Goal: Task Accomplishment & Management: Complete application form

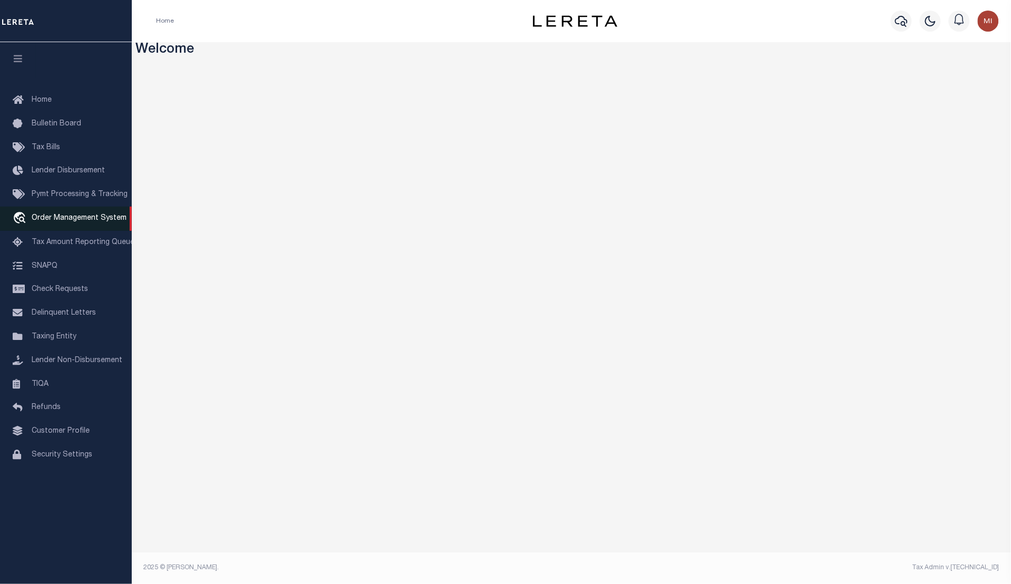
click at [74, 222] on span "Order Management System" at bounding box center [79, 218] width 95 height 7
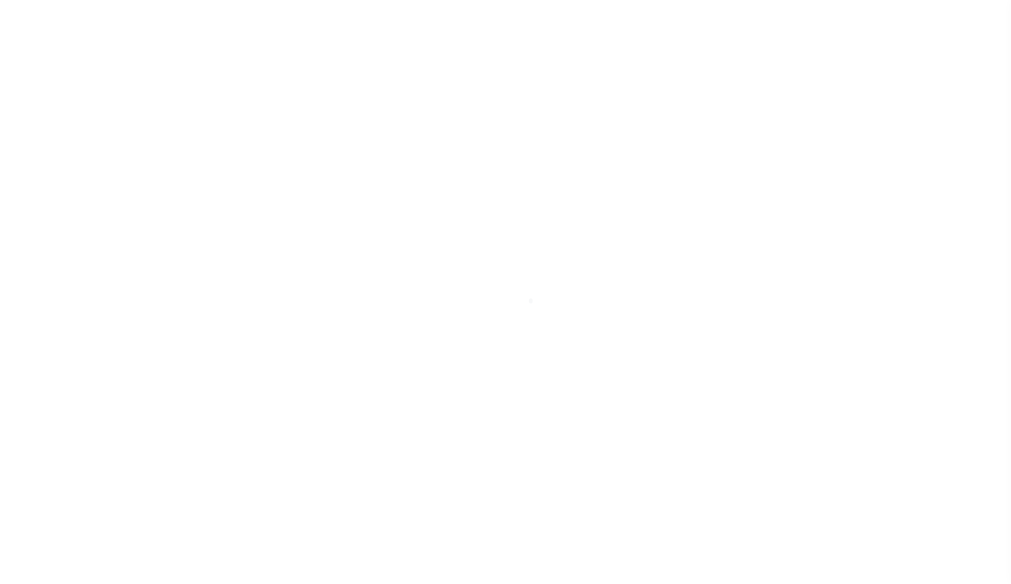
select select "200"
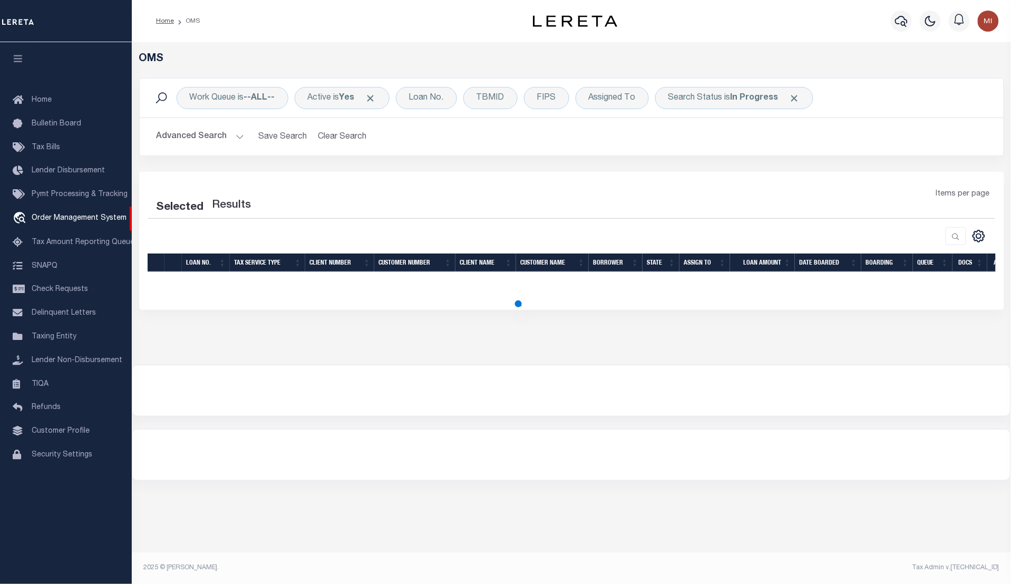
select select "200"
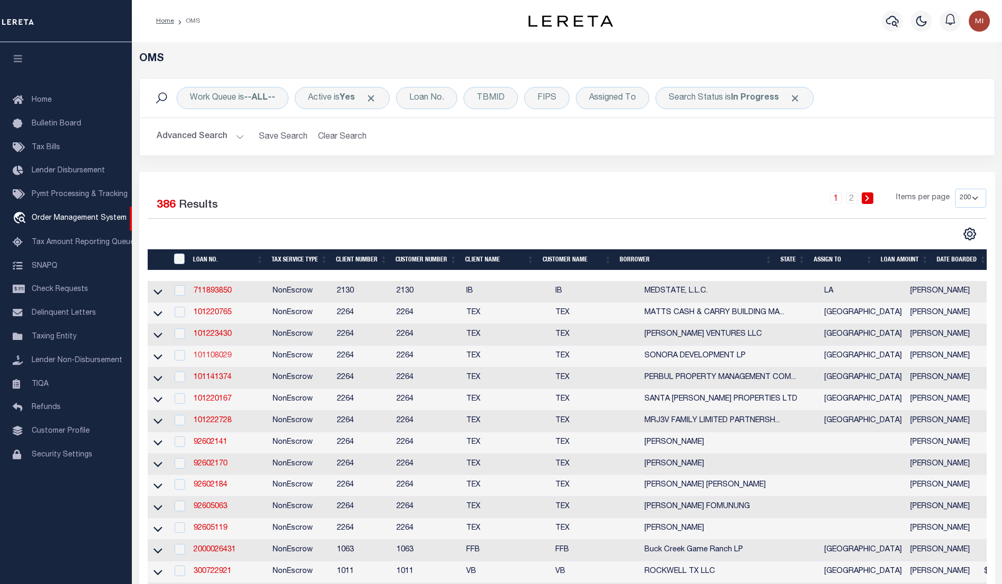
click at [204, 357] on link "101108029" at bounding box center [212, 355] width 38 height 7
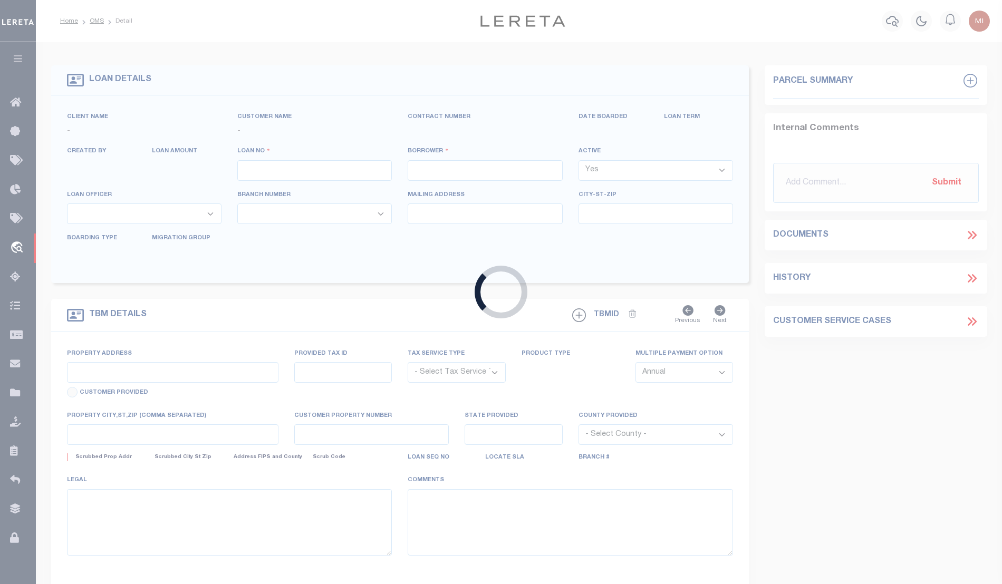
type input "101108029"
type input "SONORA DEVELOPMENT LP"
select select
type input "7097 N EXPRESSWAY 77 STE 7"
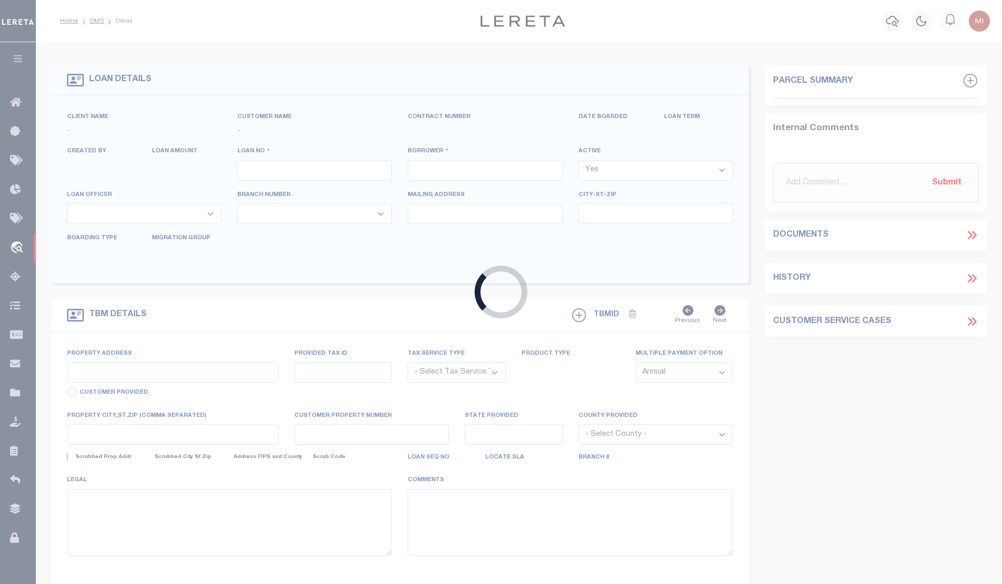
type input "OLMITO TX 78575"
select select "NonEscrow"
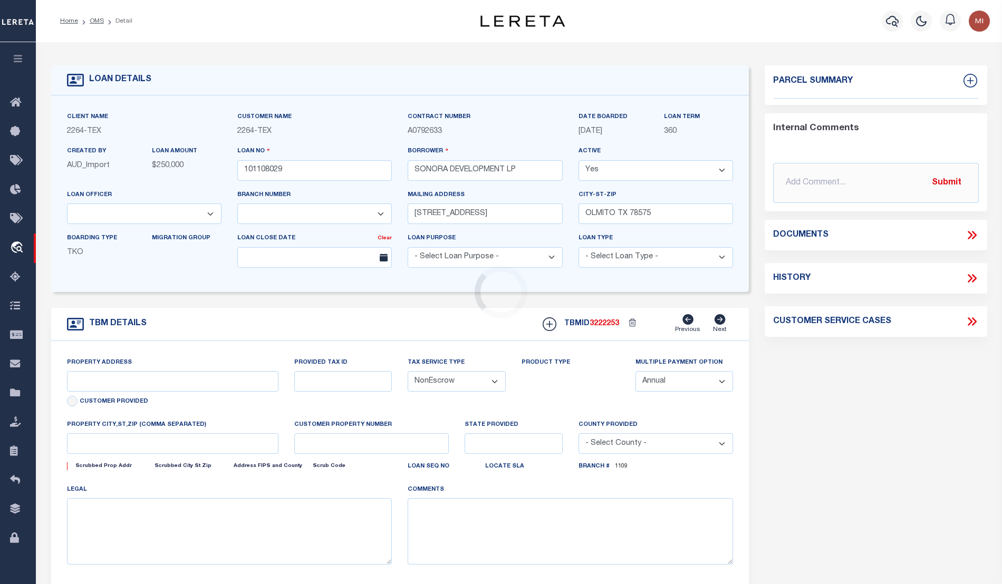
select select "46634"
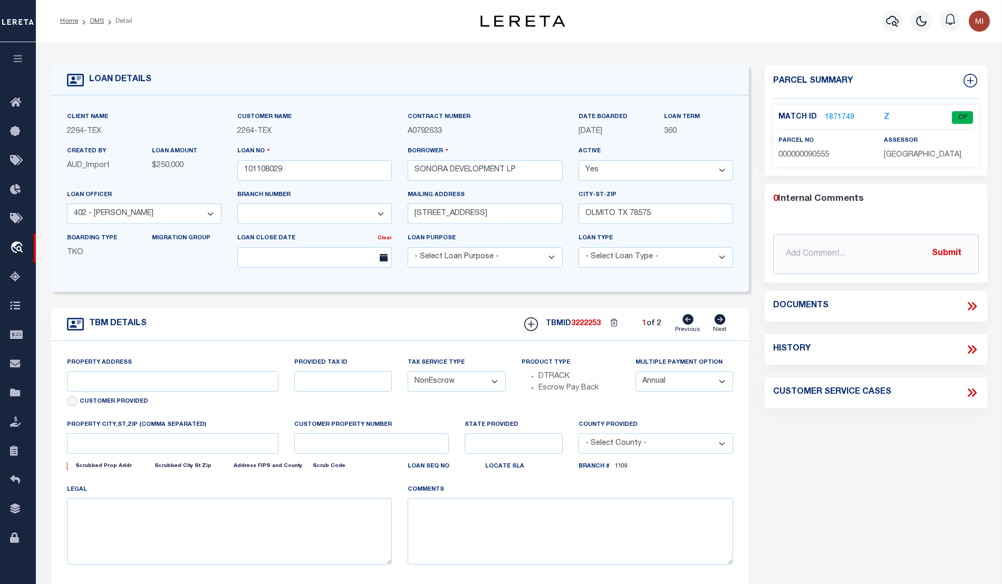
select select "8139"
type input "9675 ANACUA ST"
type input "45-0000-1710-0160-00"
select select
type input "OLMITO TX 78575"
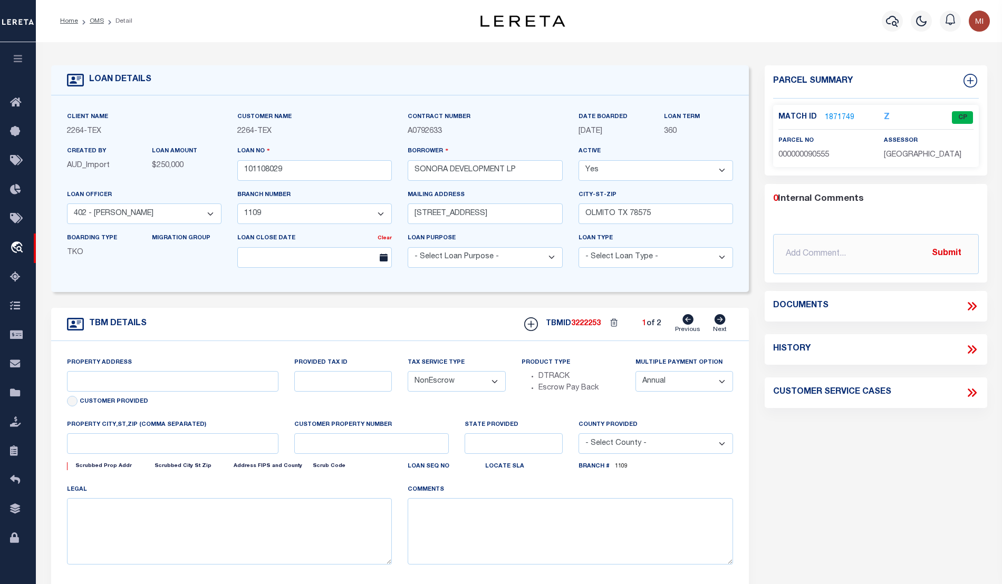
type input "[GEOGRAPHIC_DATA]"
select select
type textarea "LTS 16 & 17 BLK 171 OLMITO TOWNSITE CCTX"
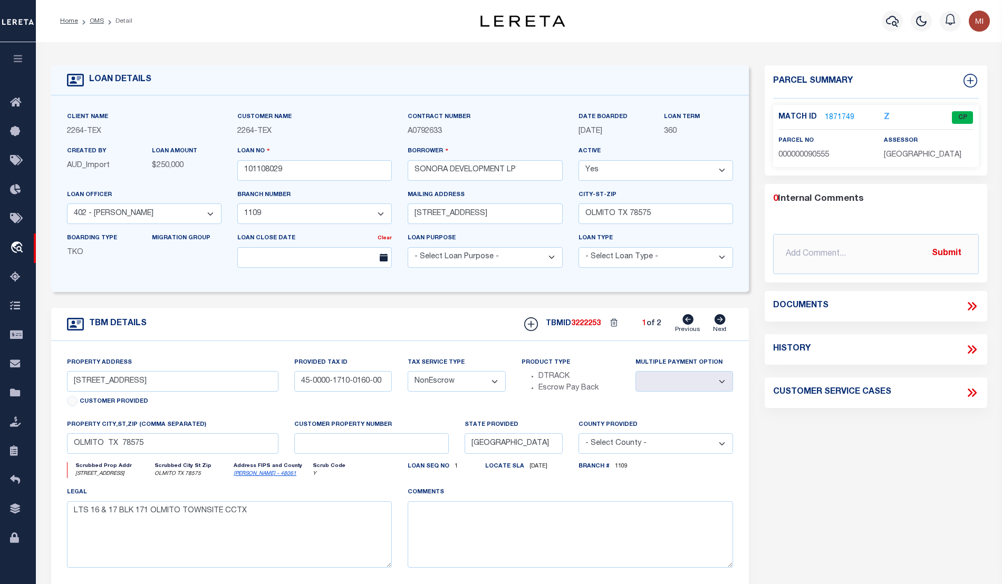
type input "92602170"
type input "[PERSON_NAME]"
select select "22457"
select select "8149"
type input "222 SW HARRISON ST"
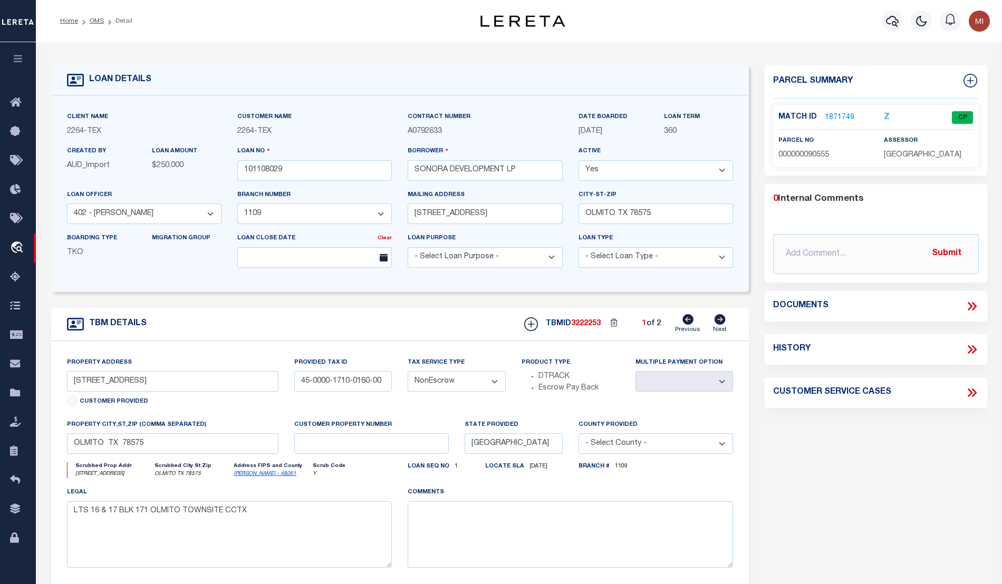
type input "PORTLAND OR 97201-5373"
select select "8149"
select select "22457"
type input "[GEOGRAPHIC_DATA], [GEOGRAPHIC_DATA] 231652001001"
type input "231652001001"
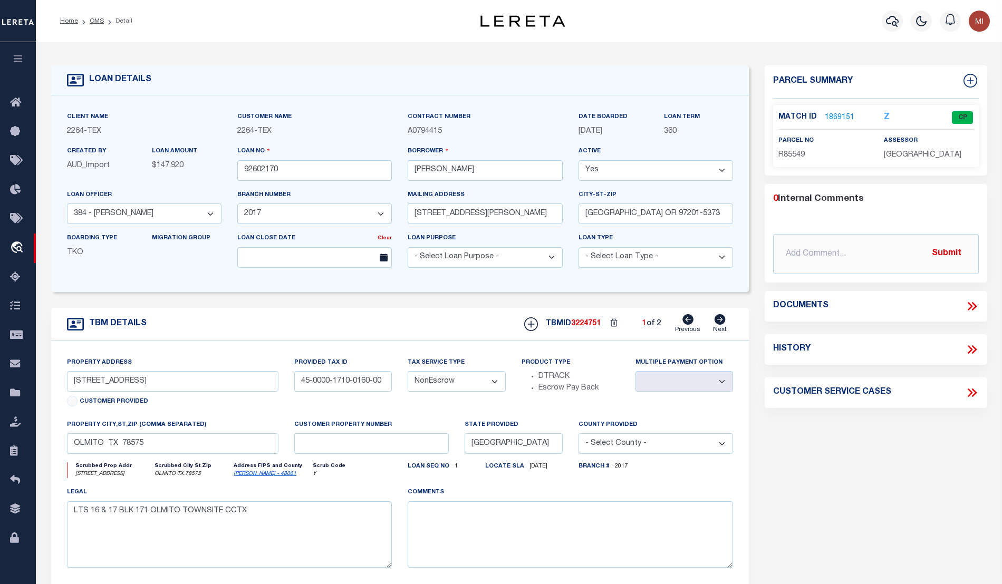
select select
type textarea "LOT 22;[GEOGRAPHIC_DATA];[GEOGRAPHIC_DATA];[GEOGRAPHIC_DATA]"
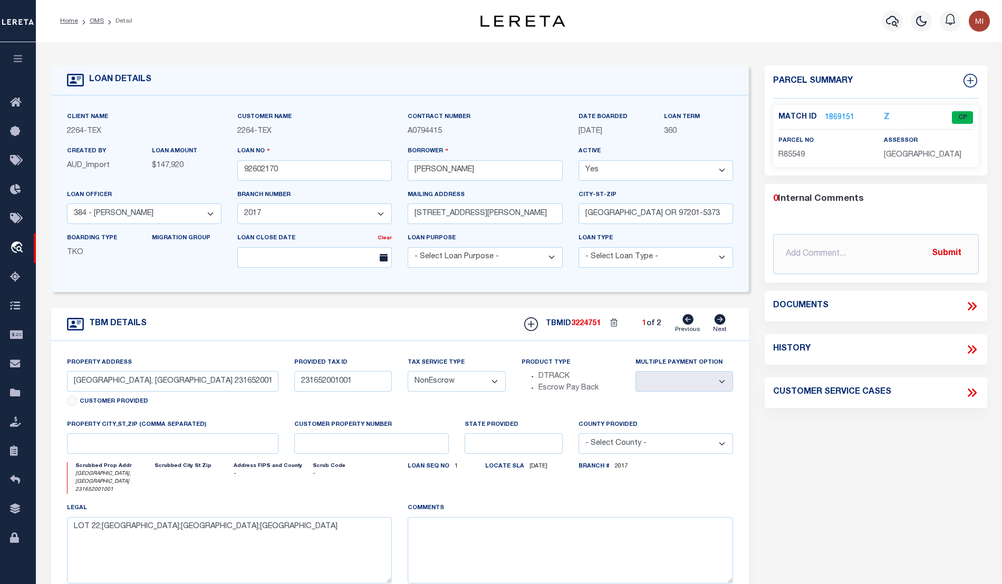
click at [969, 305] on icon at bounding box center [969, 306] width 5 height 8
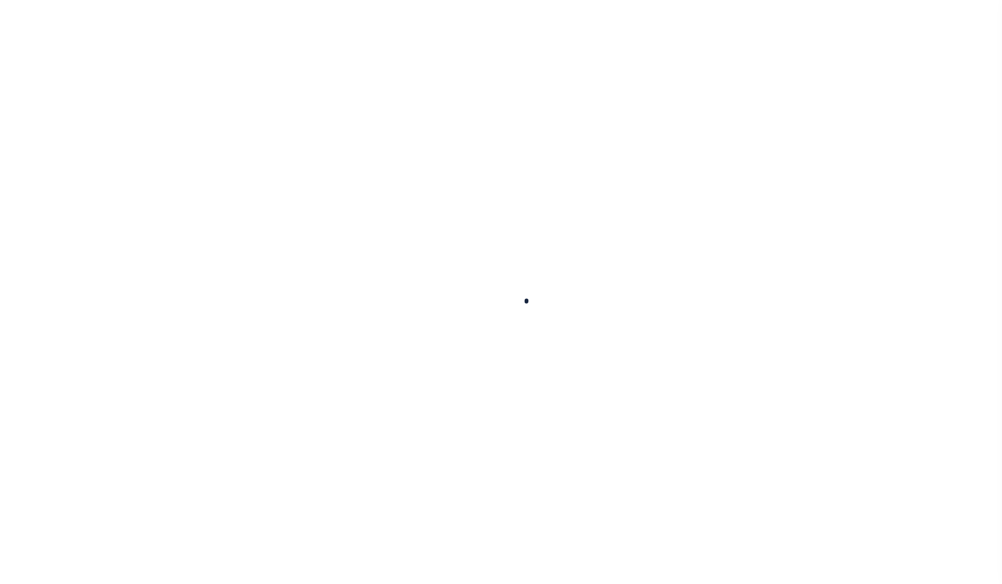
select select "8149"
select select "NonEscrow"
select select "22457"
type input "[GEOGRAPHIC_DATA], [GEOGRAPHIC_DATA] 231652001001"
type input "231652001001"
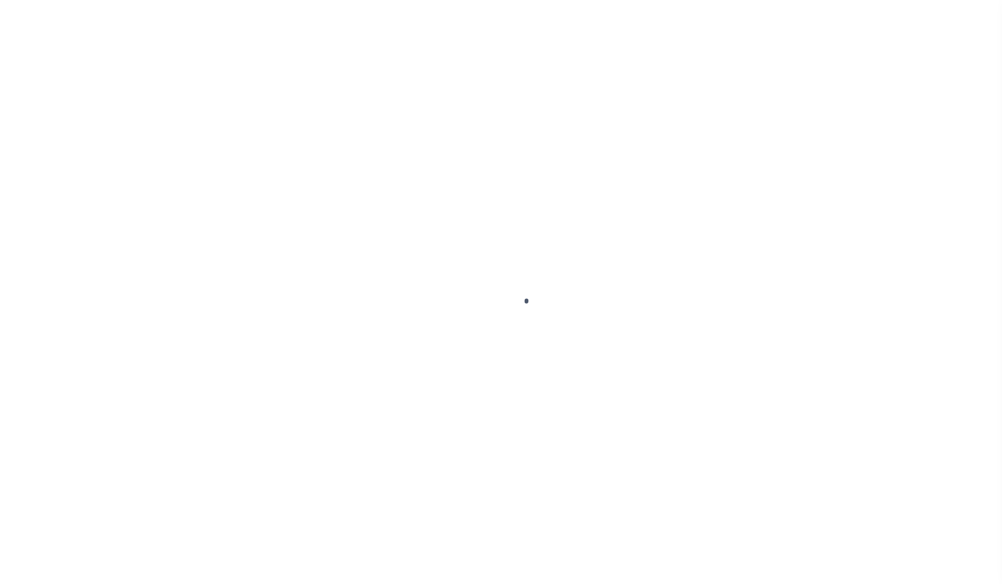
select select
type textarea "LOT 22;[GEOGRAPHIC_DATA];[GEOGRAPHIC_DATA];[GEOGRAPHIC_DATA]"
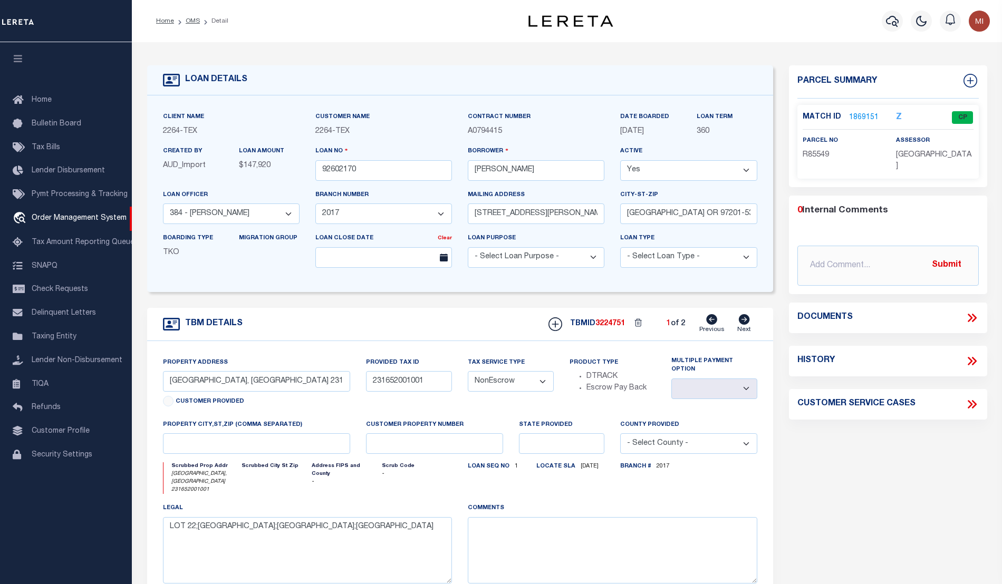
click at [969, 311] on icon at bounding box center [972, 318] width 14 height 14
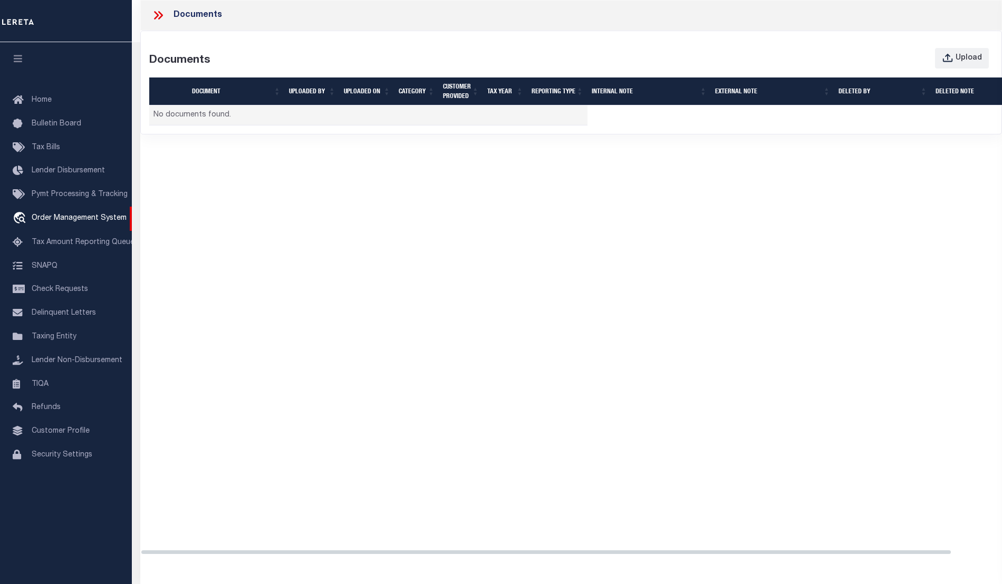
click at [154, 16] on icon at bounding box center [158, 15] width 14 height 14
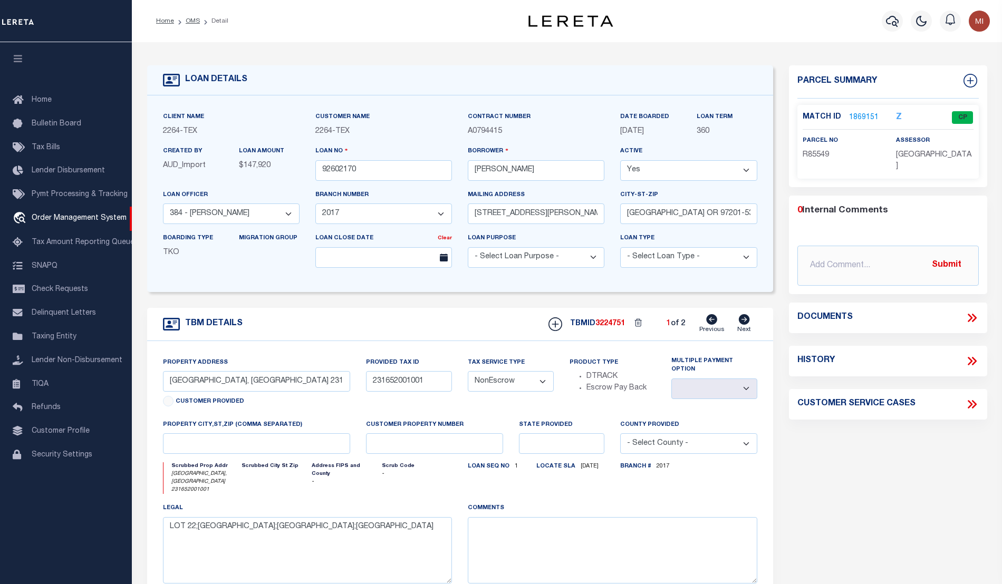
click at [966, 311] on icon at bounding box center [972, 318] width 14 height 14
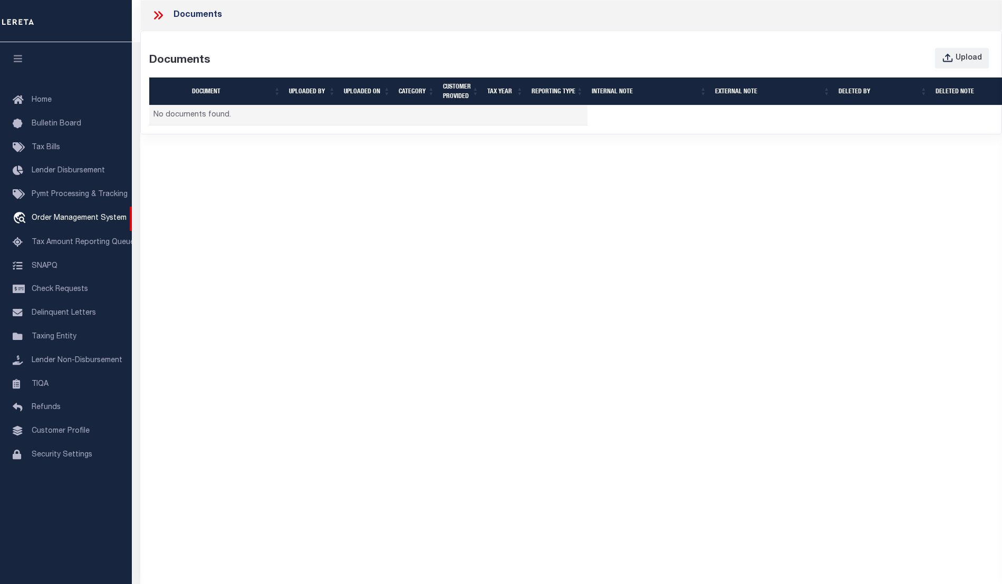
click at [214, 111] on td "No documents found." at bounding box center [368, 115] width 438 height 21
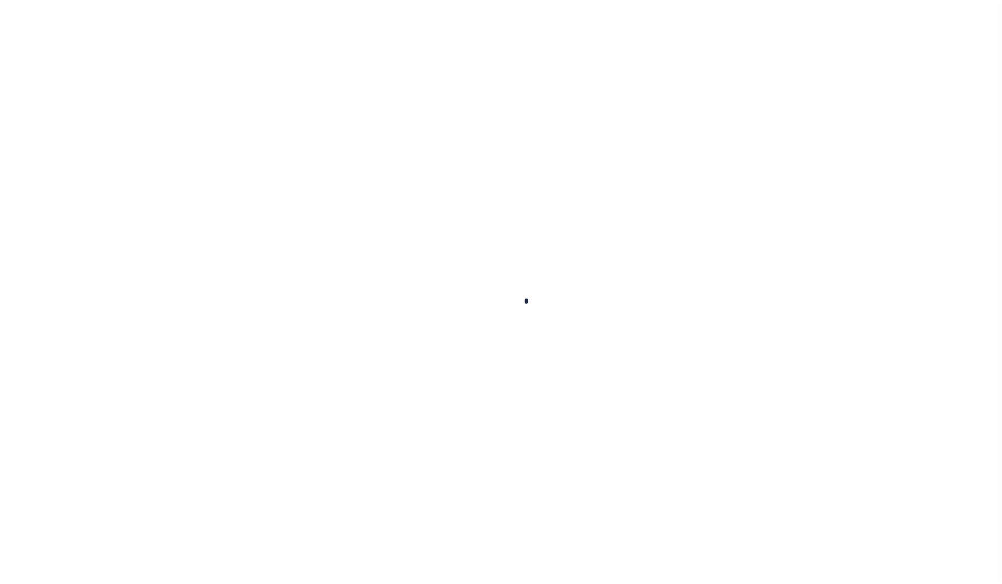
type input "92602170"
type input "[PERSON_NAME]"
select select
type input "[STREET_ADDRESS][PERSON_NAME]"
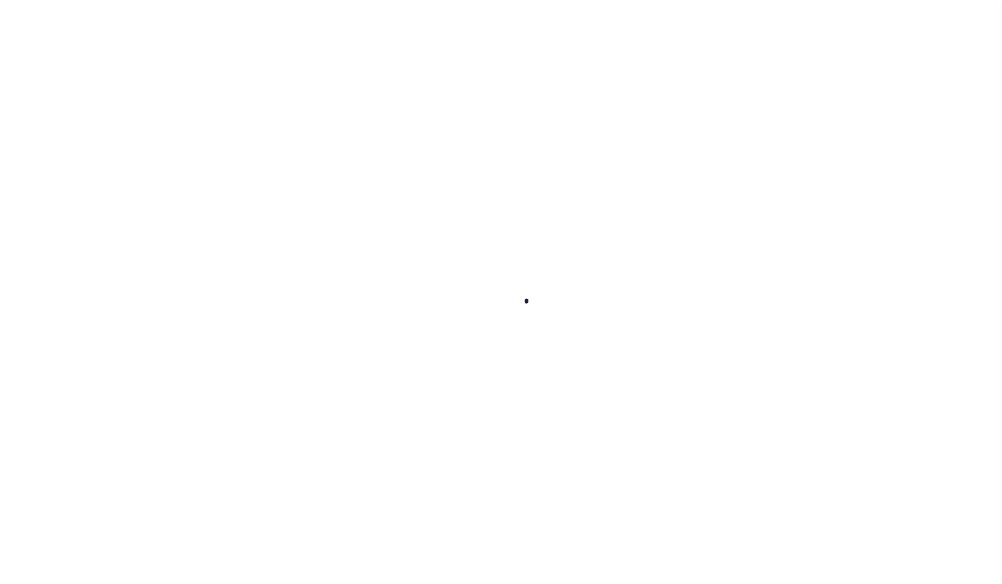
type input "[GEOGRAPHIC_DATA] OR 97201-5373"
select select "NonEscrow"
select select "8149"
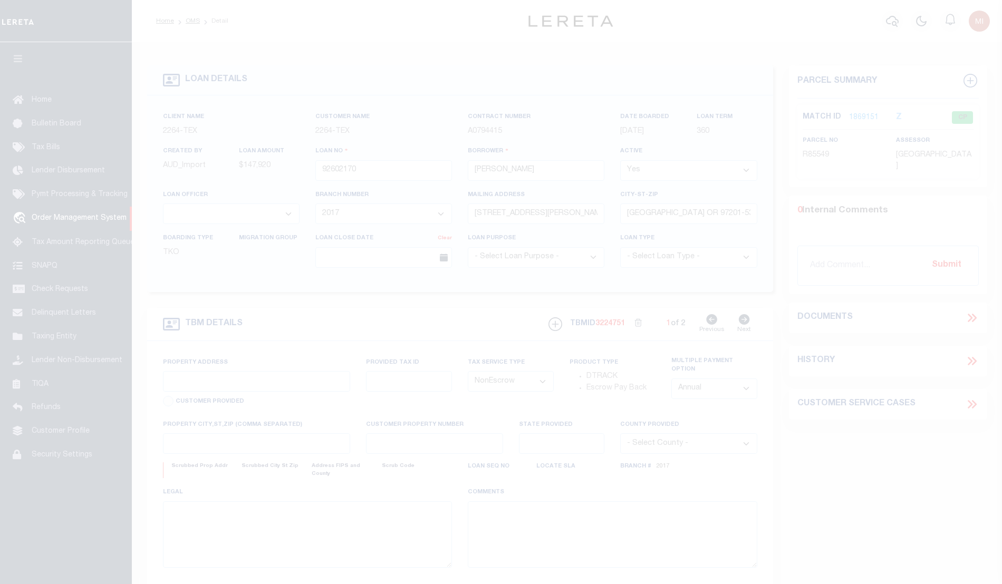
select select "22457"
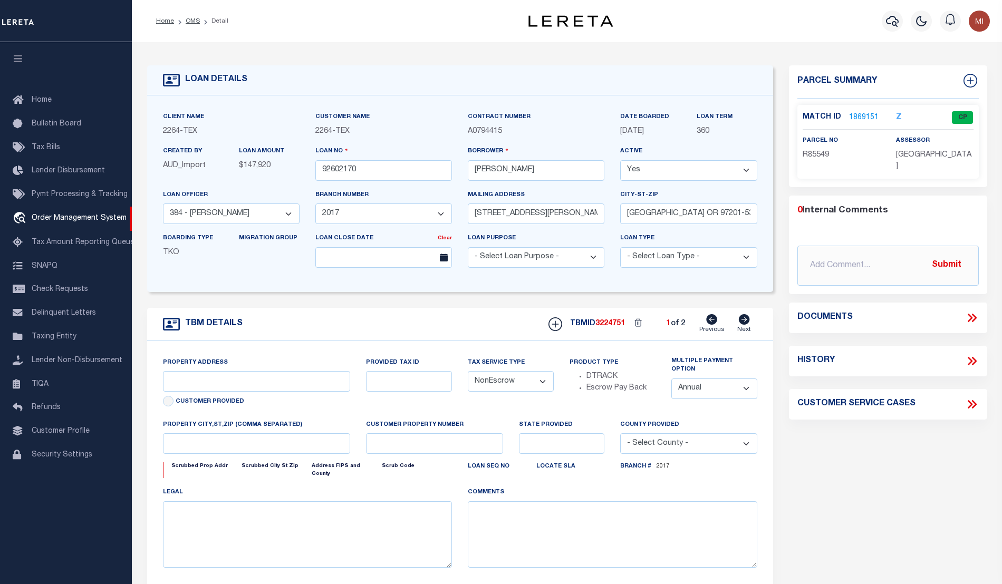
type input "[GEOGRAPHIC_DATA], [GEOGRAPHIC_DATA] 231652001001"
type input "231652001001"
select select
type textarea "LOT 22;[GEOGRAPHIC_DATA];[GEOGRAPHIC_DATA];[GEOGRAPHIC_DATA]"
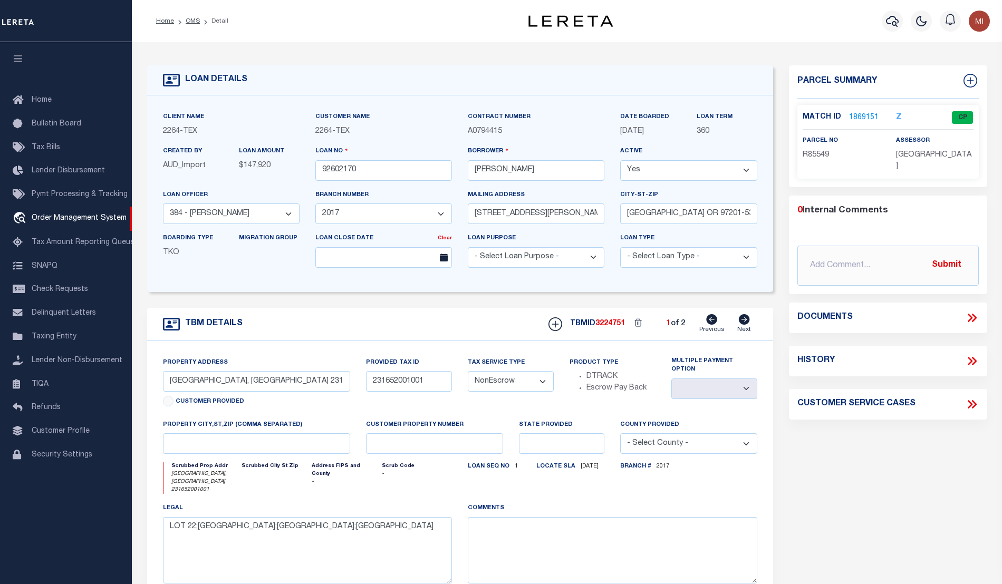
click at [965, 311] on icon at bounding box center [972, 318] width 14 height 14
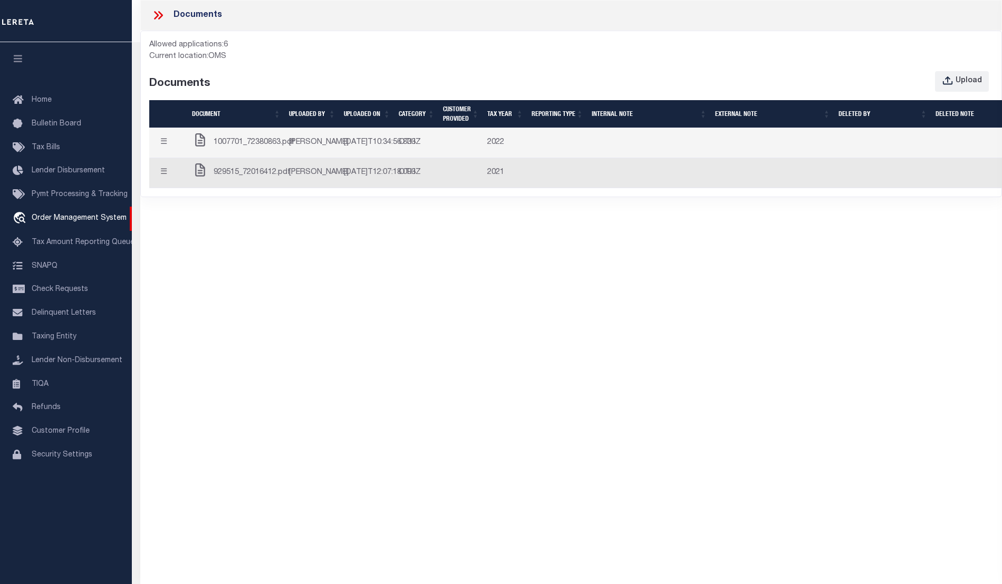
click at [257, 149] on span "1007701_72380863.pdf" at bounding box center [254, 143] width 81 height 12
click at [252, 179] on span "929515_72016412.pdf" at bounding box center [252, 173] width 77 height 12
click at [170, 152] on button "☰" at bounding box center [163, 143] width 21 height 21
click at [161, 153] on button "☰" at bounding box center [163, 143] width 21 height 21
click at [164, 183] on button "☰" at bounding box center [163, 173] width 21 height 21
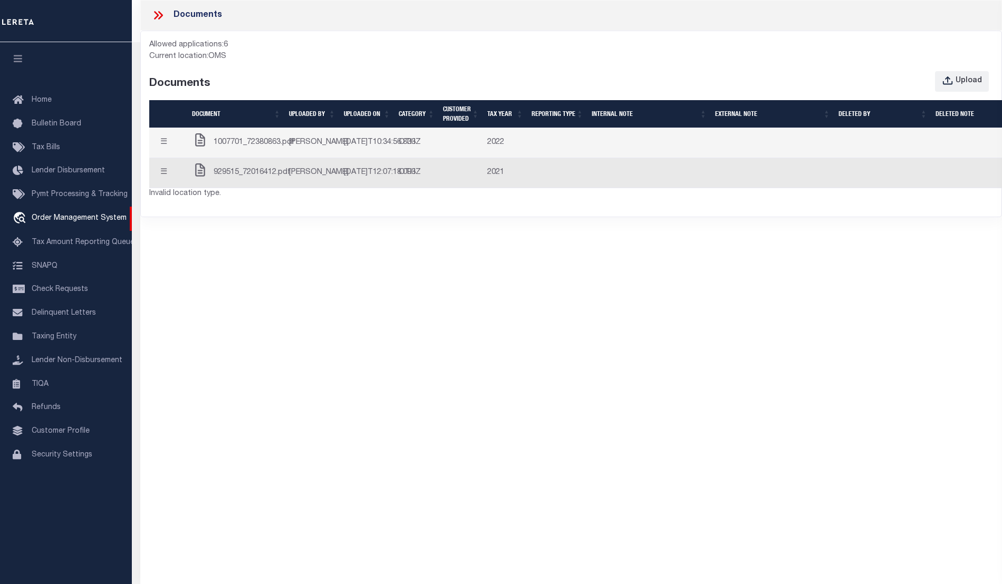
click at [166, 147] on button "☰" at bounding box center [163, 143] width 21 height 21
click at [172, 183] on button "☰" at bounding box center [163, 173] width 21 height 21
click at [250, 179] on span "929515_72016412.pdf" at bounding box center [252, 173] width 77 height 12
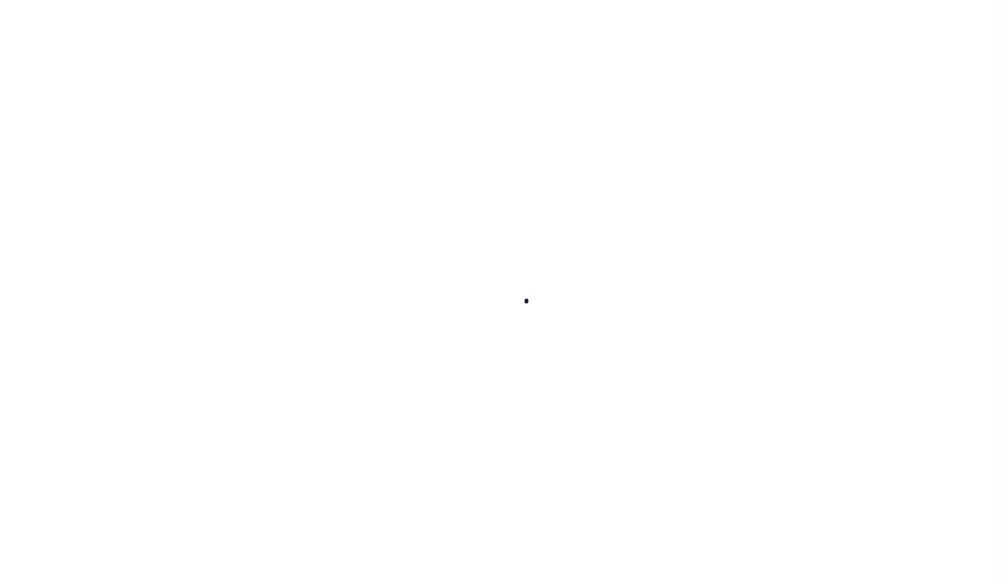
type input "92602170"
type input "[PERSON_NAME]"
select select
type input "[STREET_ADDRESS][PERSON_NAME]"
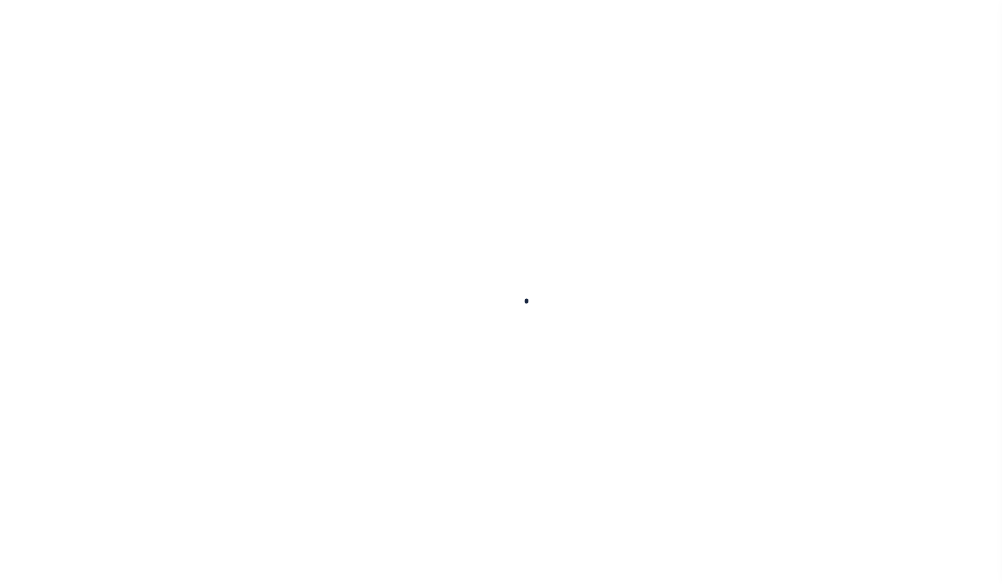
type input "[GEOGRAPHIC_DATA] OR 97201-5373"
select select "NonEscrow"
select select "8149"
select select "22457"
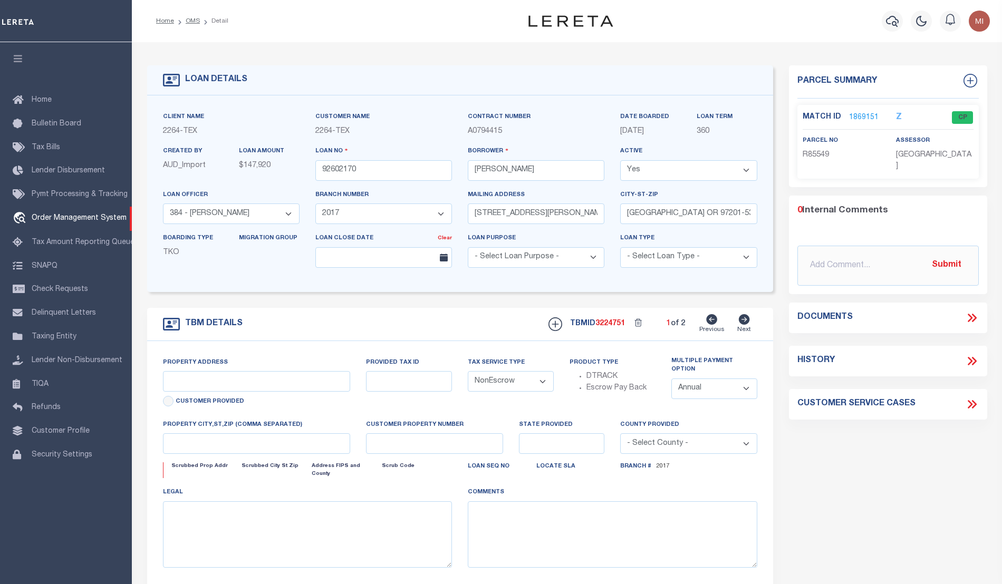
type input "[GEOGRAPHIC_DATA], [GEOGRAPHIC_DATA] 231652001001"
type input "231652001001"
select select
type textarea "LOT 22;[GEOGRAPHIC_DATA];[GEOGRAPHIC_DATA];[GEOGRAPHIC_DATA]"
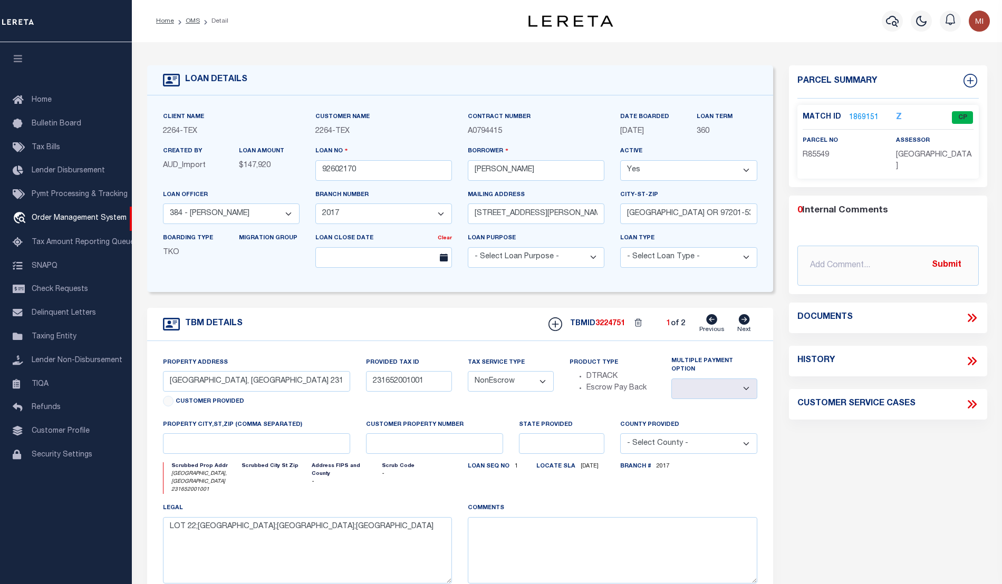
click at [971, 311] on icon at bounding box center [972, 318] width 14 height 14
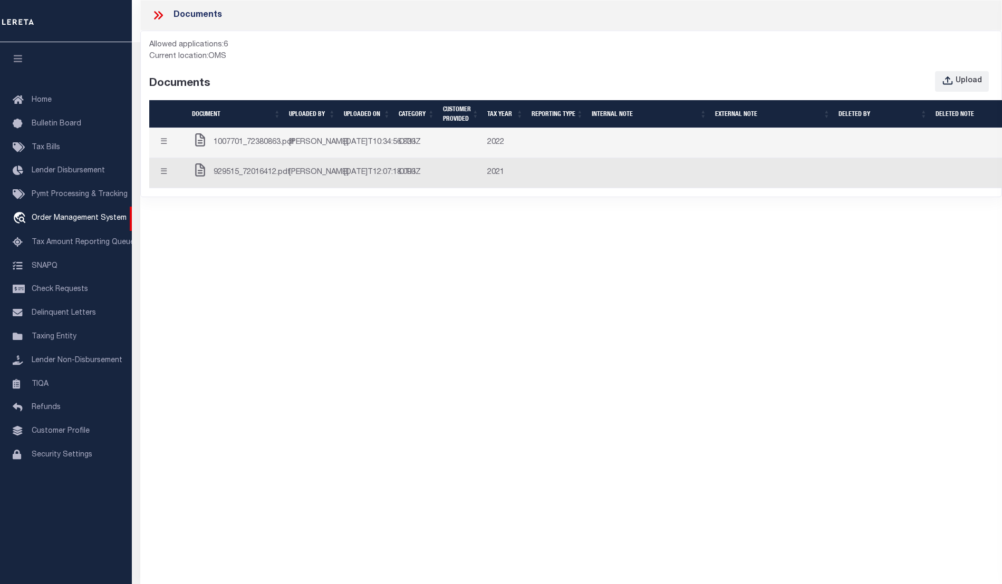
click at [254, 149] on span "1007701_72380863.pdf" at bounding box center [254, 143] width 81 height 12
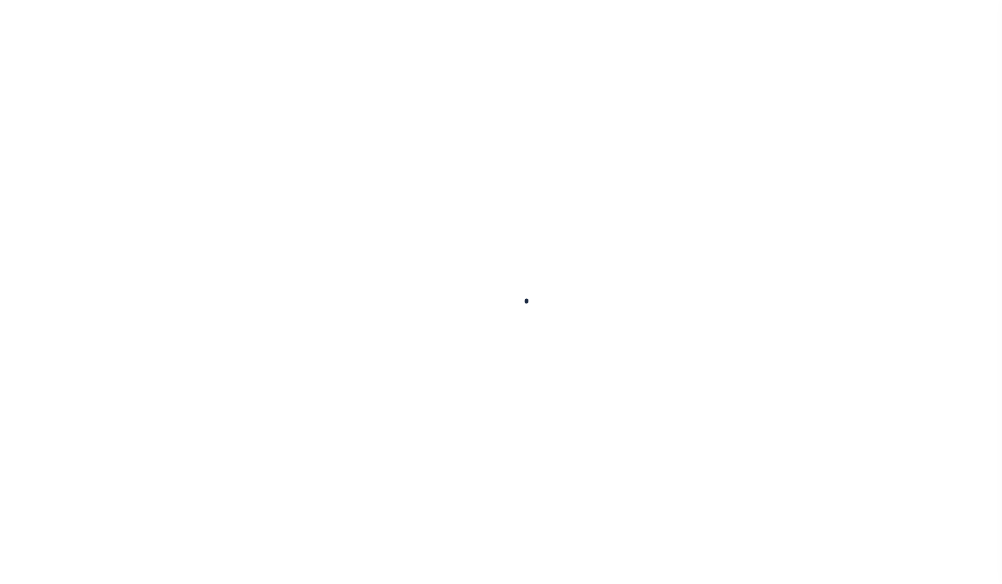
type input "92602170"
type input "[PERSON_NAME]"
select select
type input "222 SW HARRISON ST"
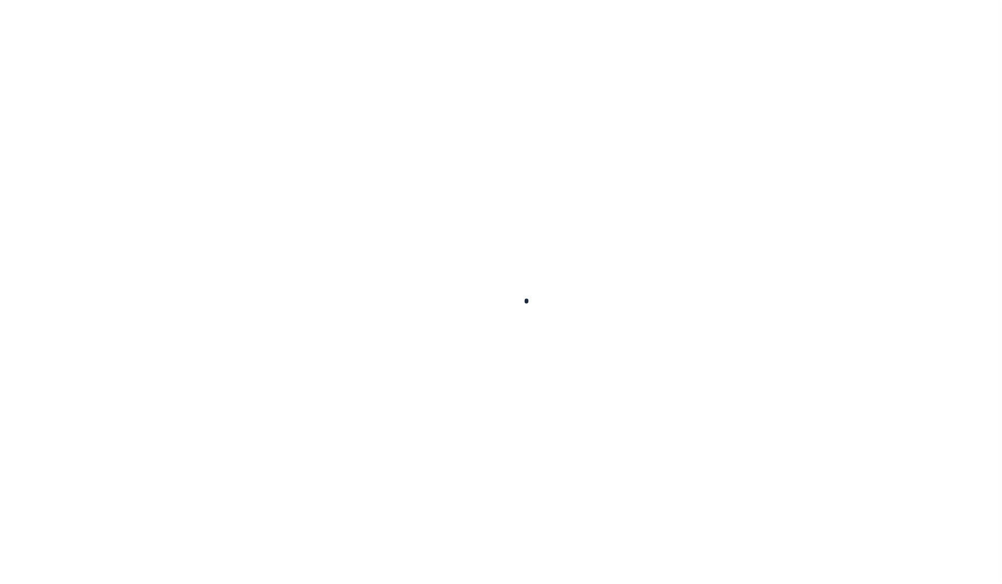
type input "PORTLAND OR 97201-5373"
select select "NonEscrow"
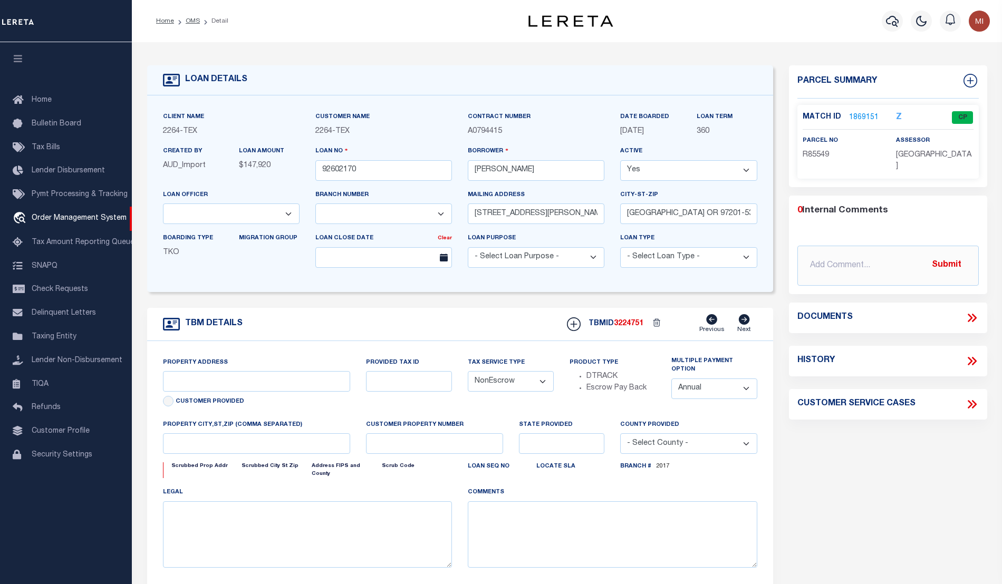
select select "8149"
type input "[GEOGRAPHIC_DATA], [GEOGRAPHIC_DATA] 231652001001"
type input "231652001001"
select select
type textarea "LOT 22;[GEOGRAPHIC_DATA];[GEOGRAPHIC_DATA];[GEOGRAPHIC_DATA]"
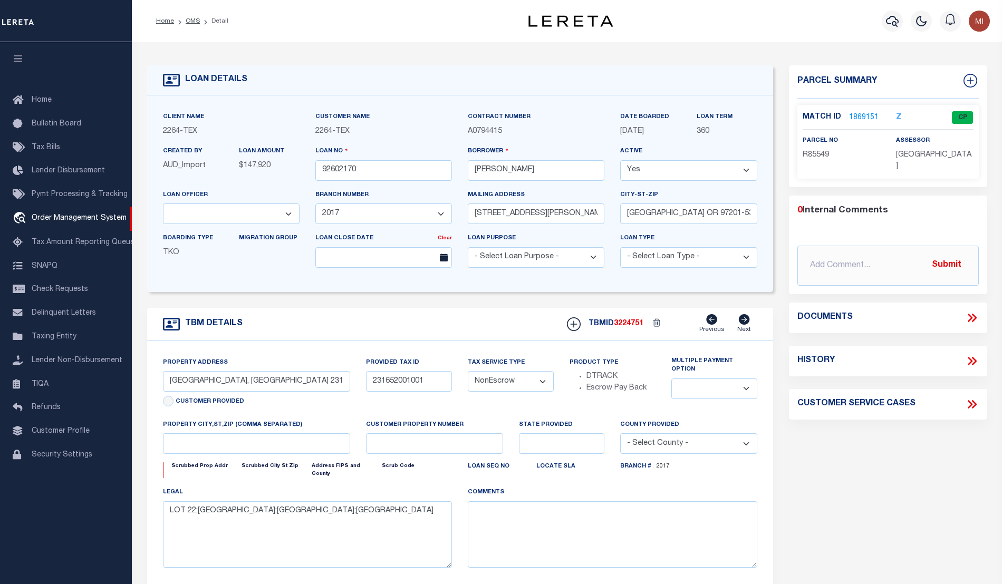
select select "22457"
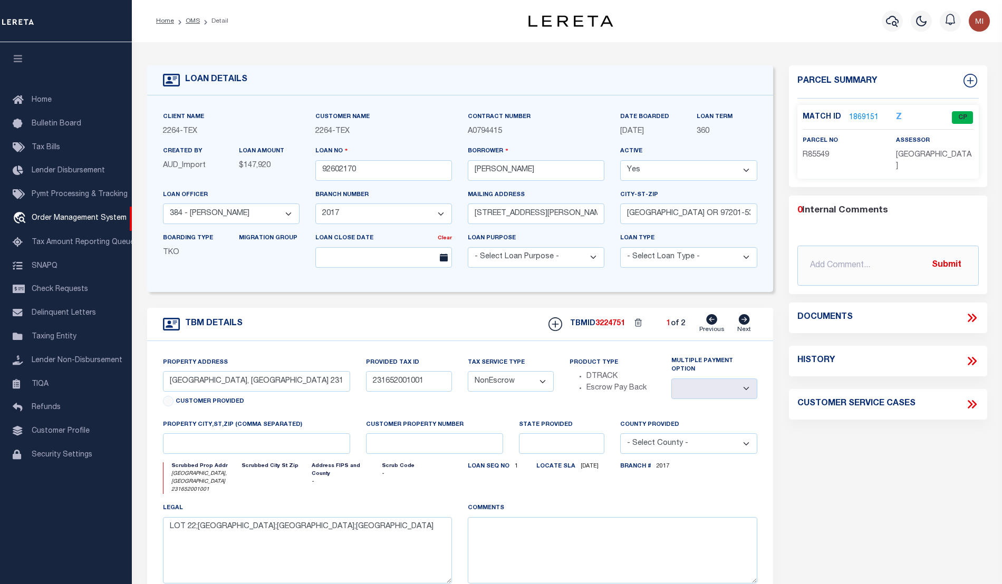
click at [971, 311] on icon at bounding box center [972, 318] width 14 height 14
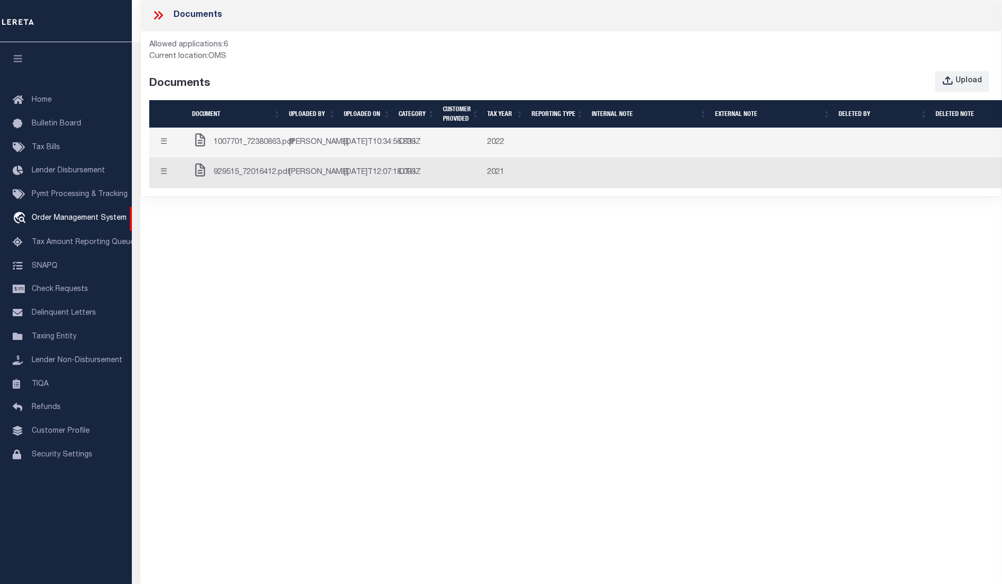
click at [254, 149] on span "1007701_72380863.pdf" at bounding box center [254, 143] width 81 height 12
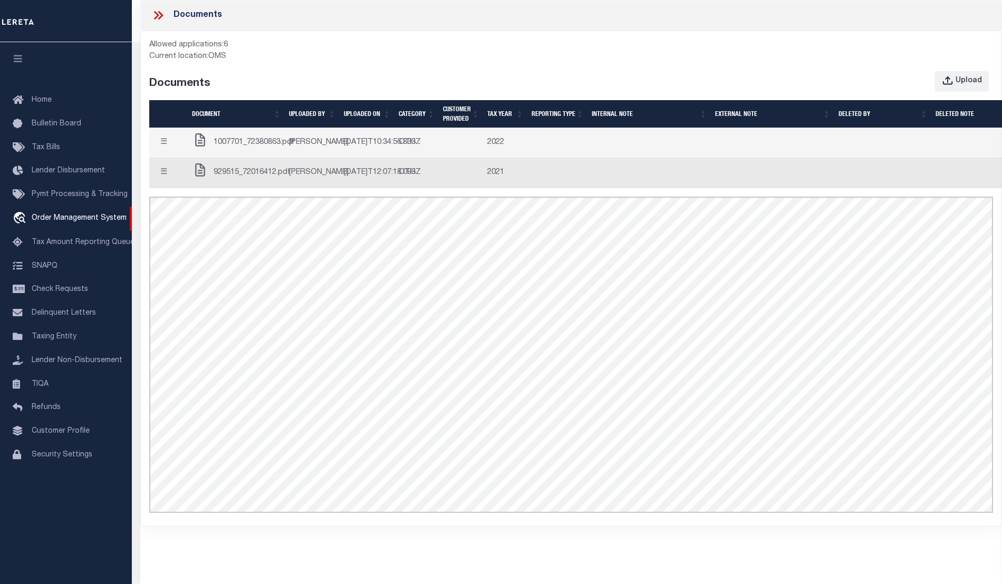
click at [248, 179] on span "929515_72016412.pdf" at bounding box center [252, 173] width 77 height 12
click at [255, 149] on span "1007701_72380863.pdf" at bounding box center [254, 143] width 81 height 12
click at [158, 16] on icon at bounding box center [156, 15] width 5 height 8
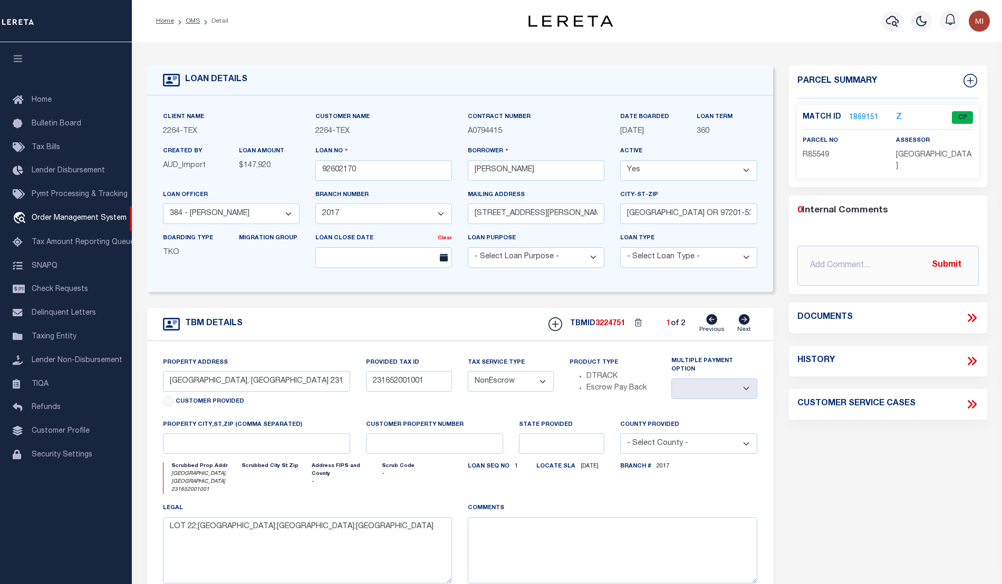
click at [973, 311] on icon at bounding box center [972, 318] width 14 height 14
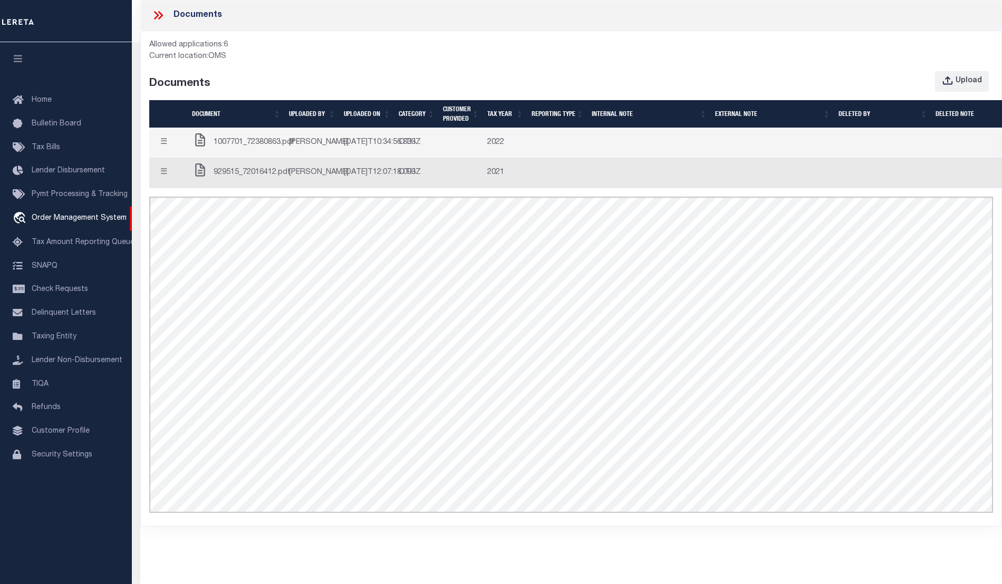
click at [166, 148] on button "☰" at bounding box center [163, 143] width 21 height 21
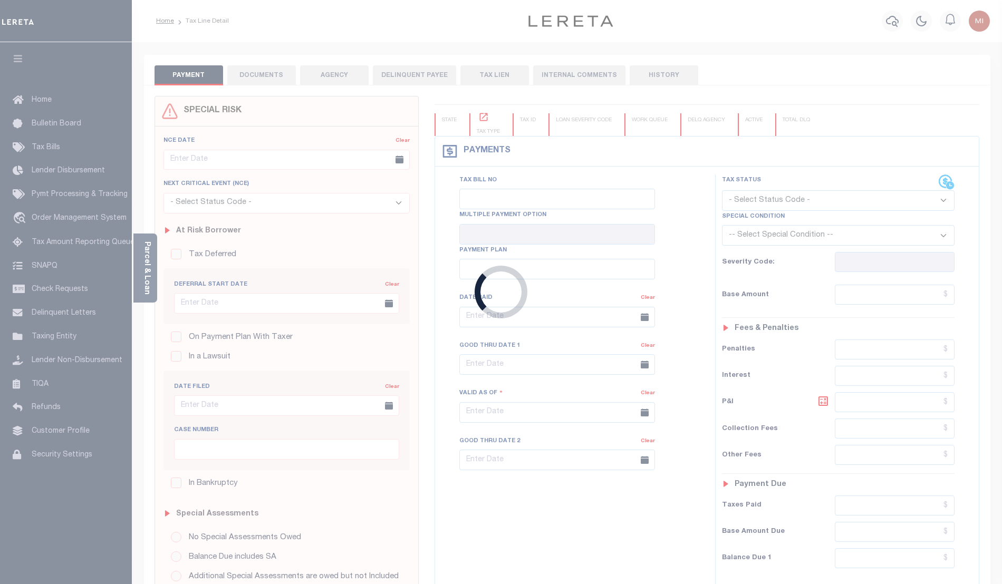
type input "[DATE]"
type input "$508.26"
type input "$0"
select select "PIF"
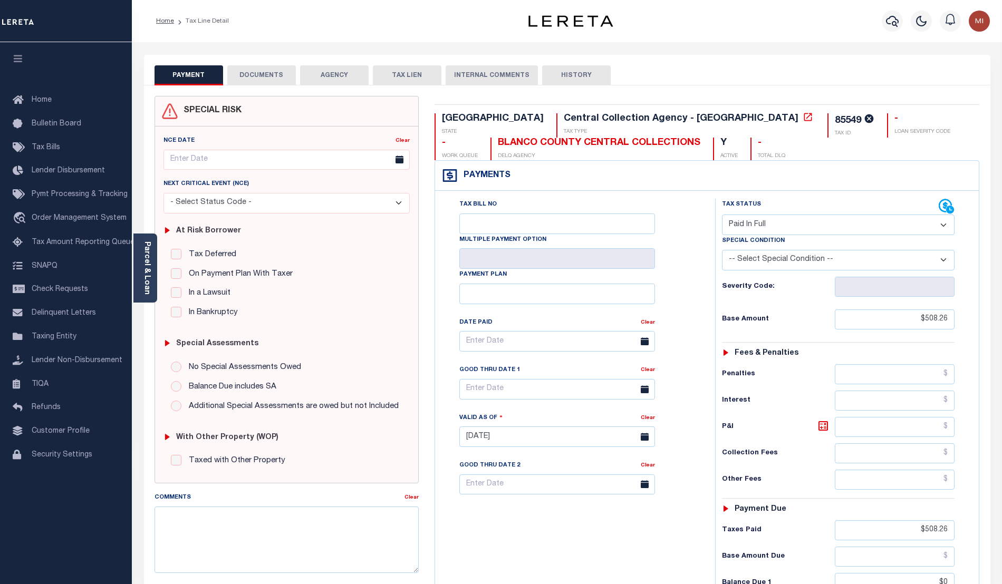
click at [261, 70] on button "DOCUMENTS" at bounding box center [261, 75] width 69 height 20
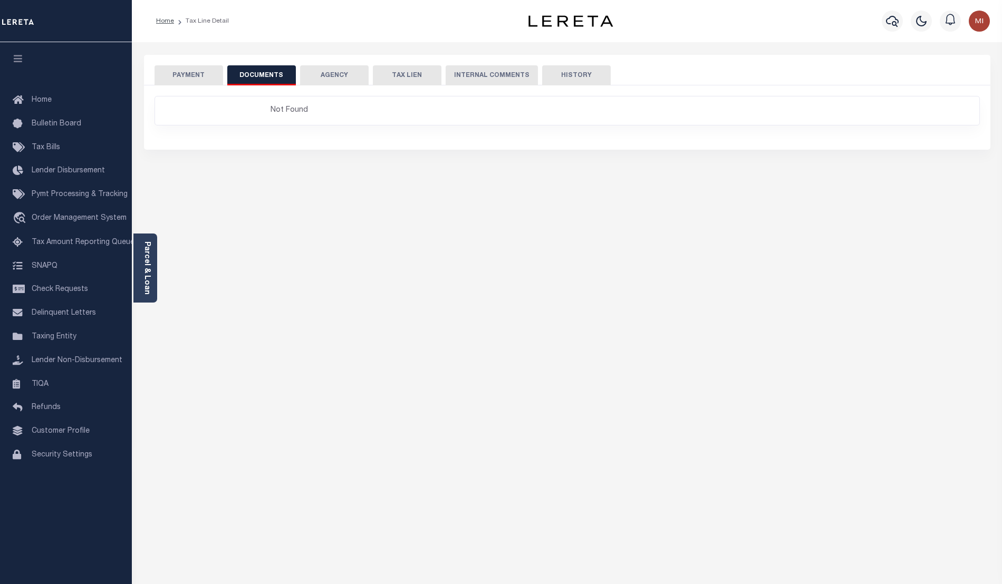
click at [191, 79] on button "PAYMENT" at bounding box center [188, 75] width 69 height 20
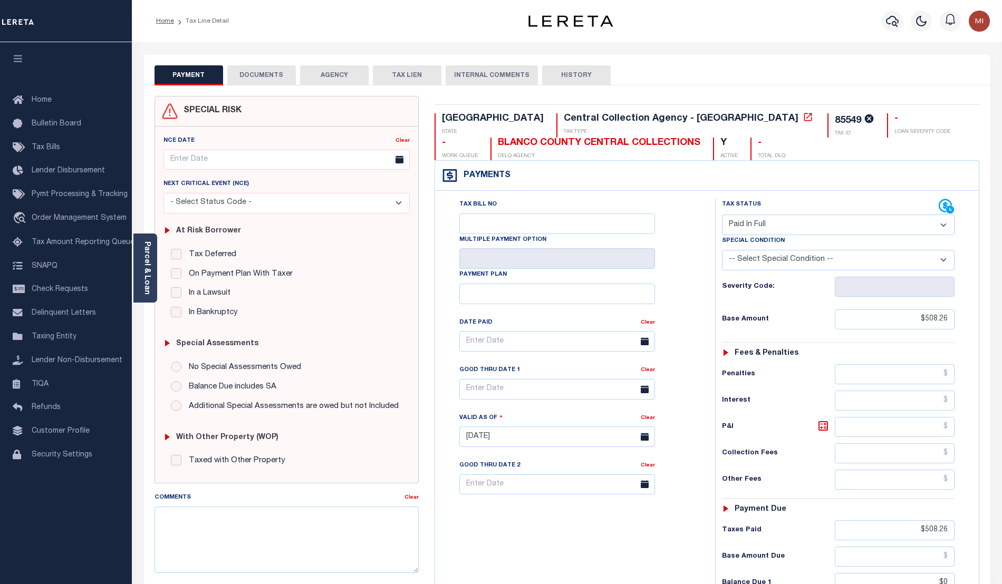
click at [265, 77] on button "DOCUMENTS" at bounding box center [261, 75] width 69 height 20
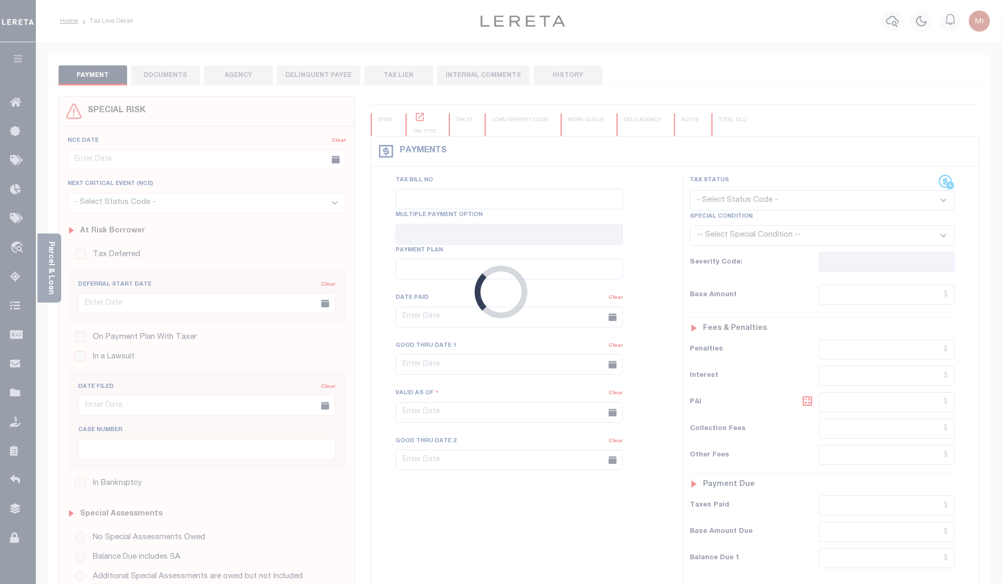
type input "[DATE]"
type input "$508.26"
type input "$0"
select select "PIF"
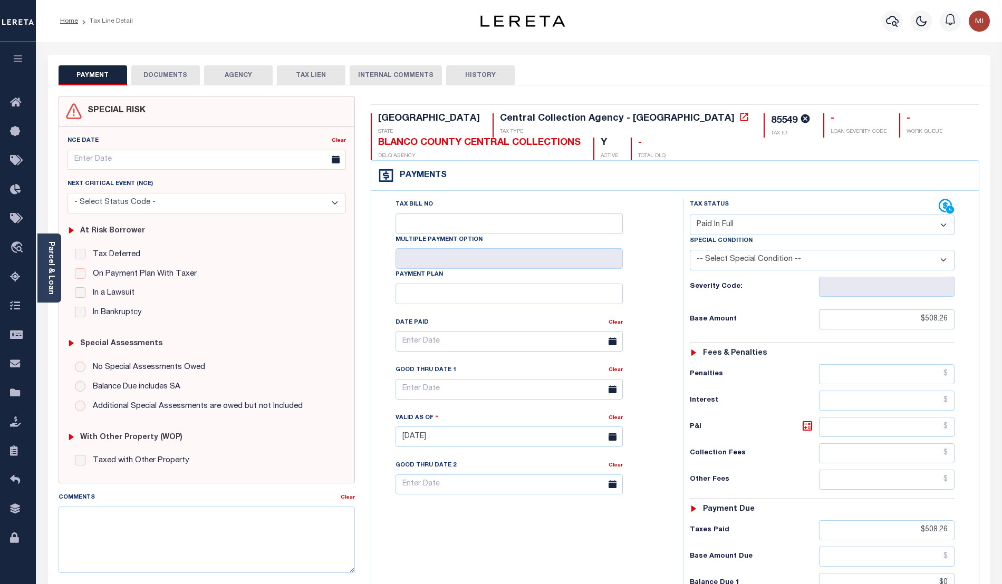
click at [179, 74] on button "DOCUMENTS" at bounding box center [165, 75] width 69 height 20
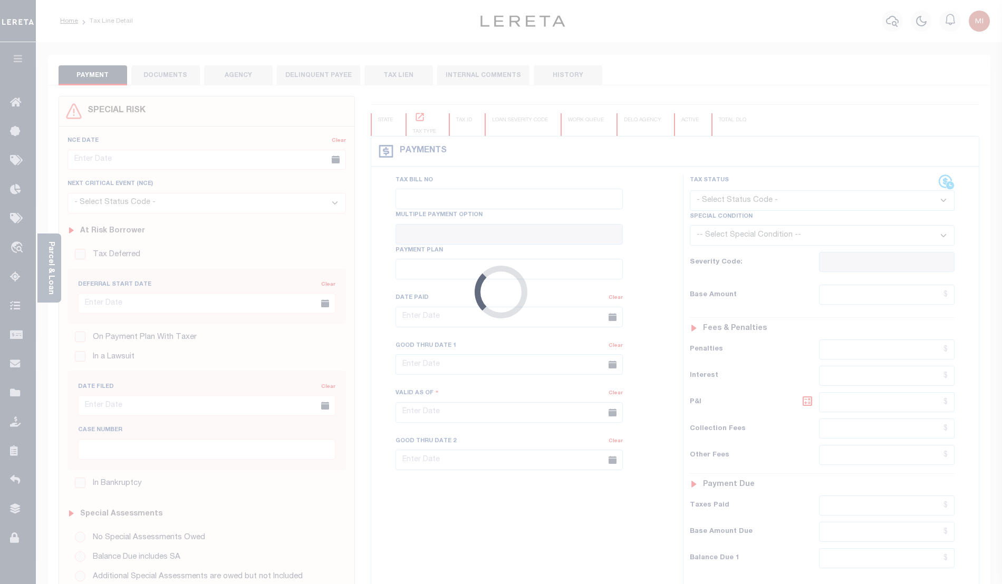
type input "[DATE]"
type input "$508.26"
type input "$0"
select select "PIF"
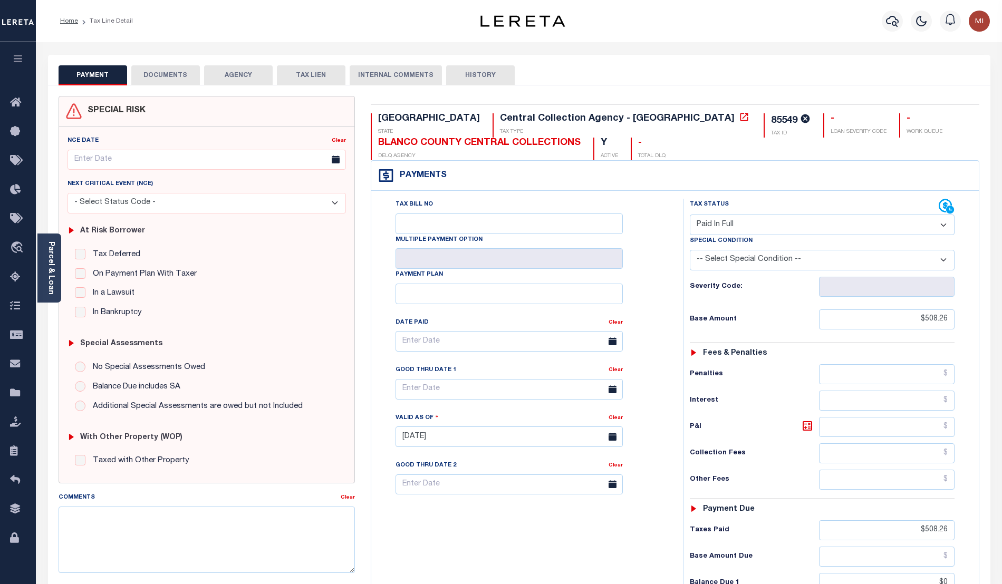
click at [172, 78] on button "DOCUMENTS" at bounding box center [165, 75] width 69 height 20
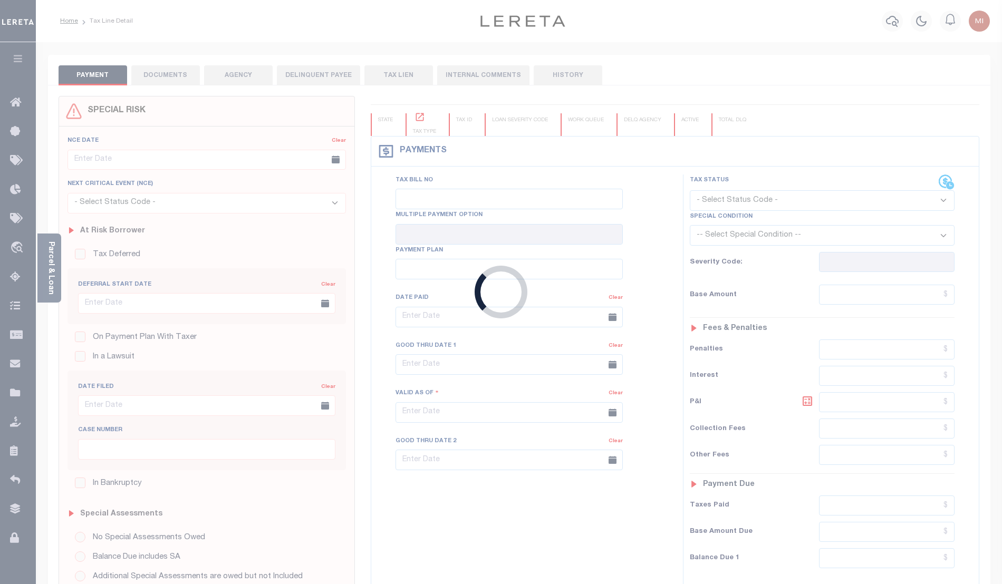
type input "[DATE]"
type input "$508.26"
type input "$0"
select select "PIF"
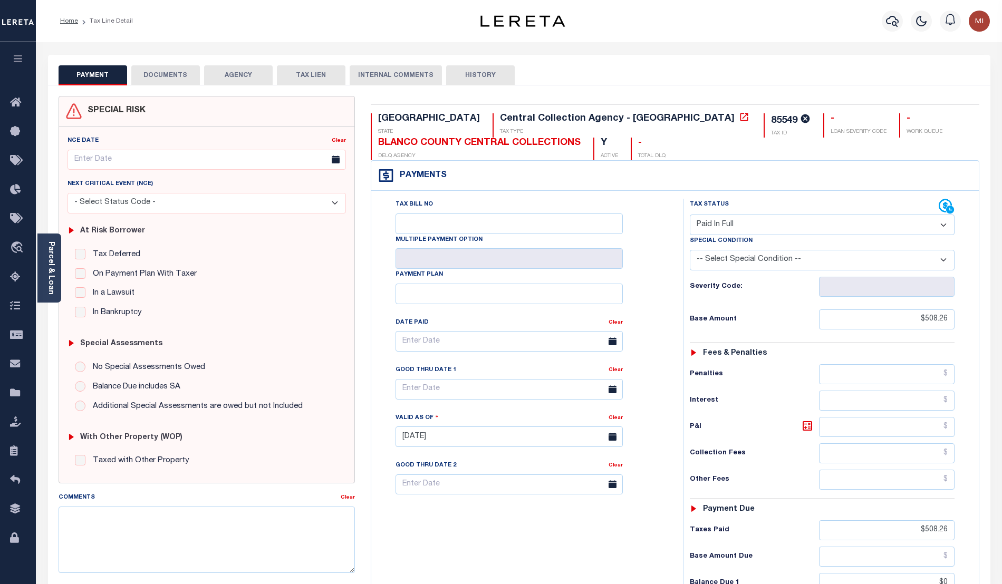
click at [173, 74] on button "DOCUMENTS" at bounding box center [165, 75] width 69 height 20
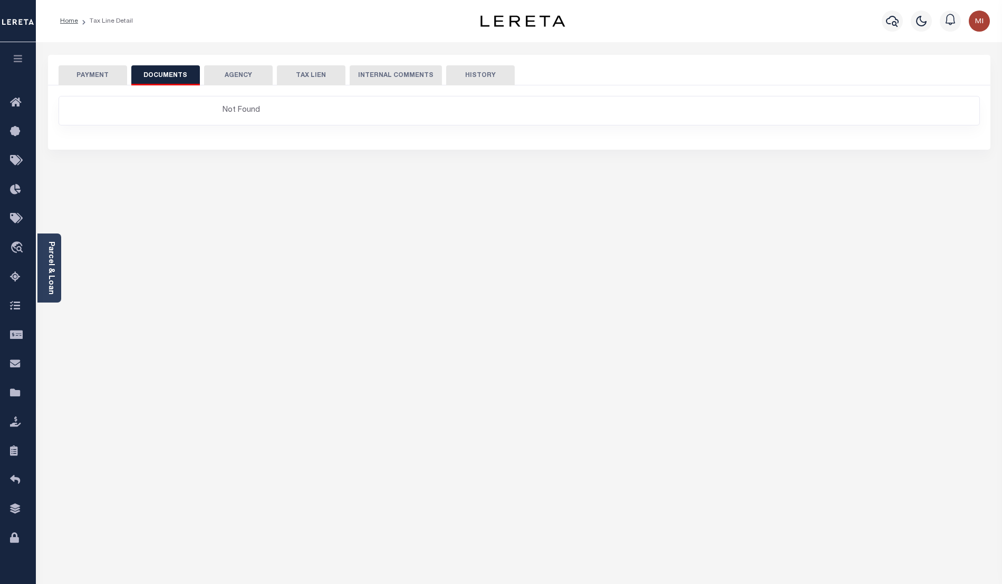
click at [936, 330] on div "PAYMENT DOCUMENTS AGENCY DELINQUENT PAYEE" at bounding box center [519, 390] width 958 height 670
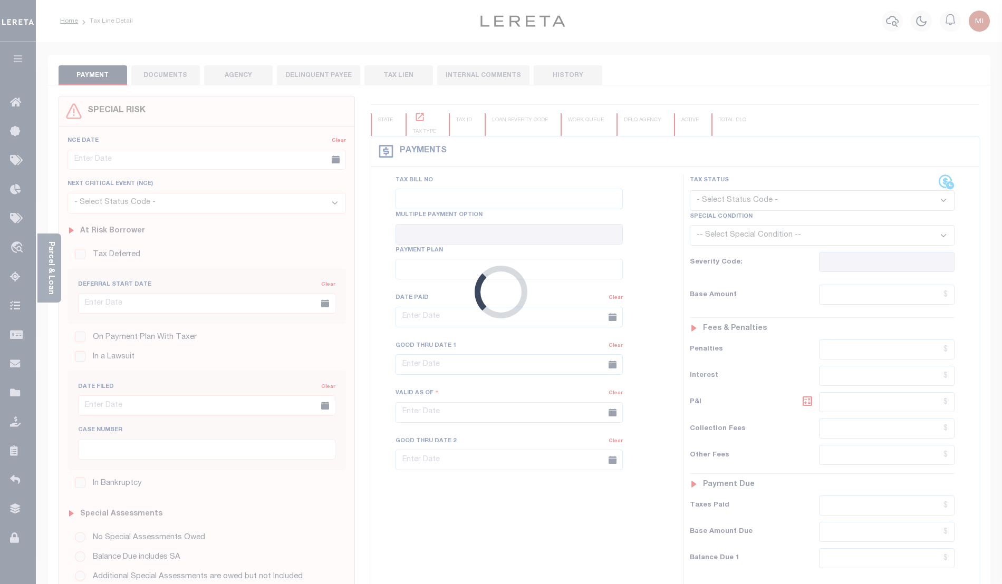
type input "[DATE]"
type input "$508.26"
type input "$0"
select select "PIF"
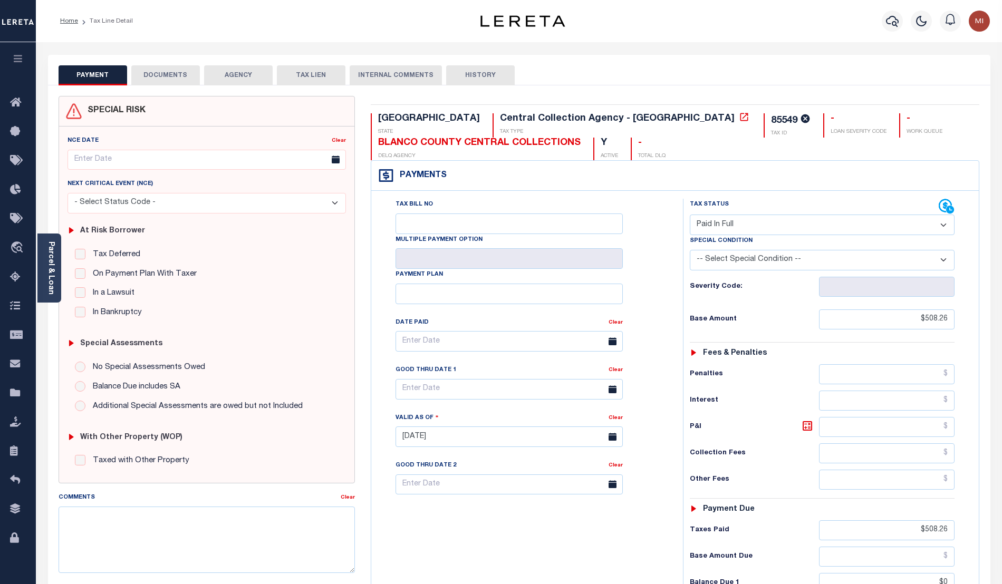
click at [158, 74] on button "DOCUMENTS" at bounding box center [165, 75] width 69 height 20
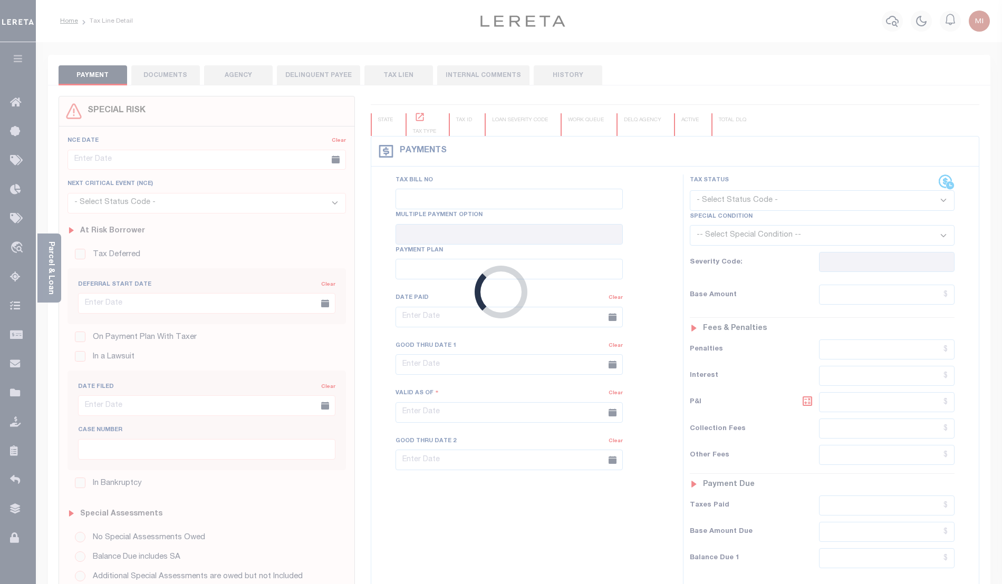
type input "[DATE]"
type input "$508.26"
type input "$0"
select select "PIF"
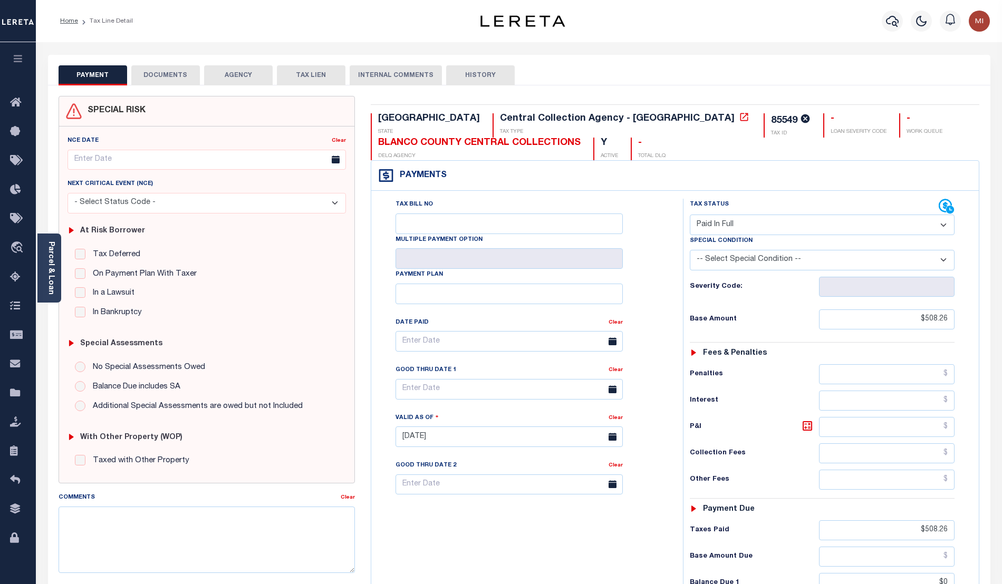
click at [168, 74] on button "DOCUMENTS" at bounding box center [165, 75] width 69 height 20
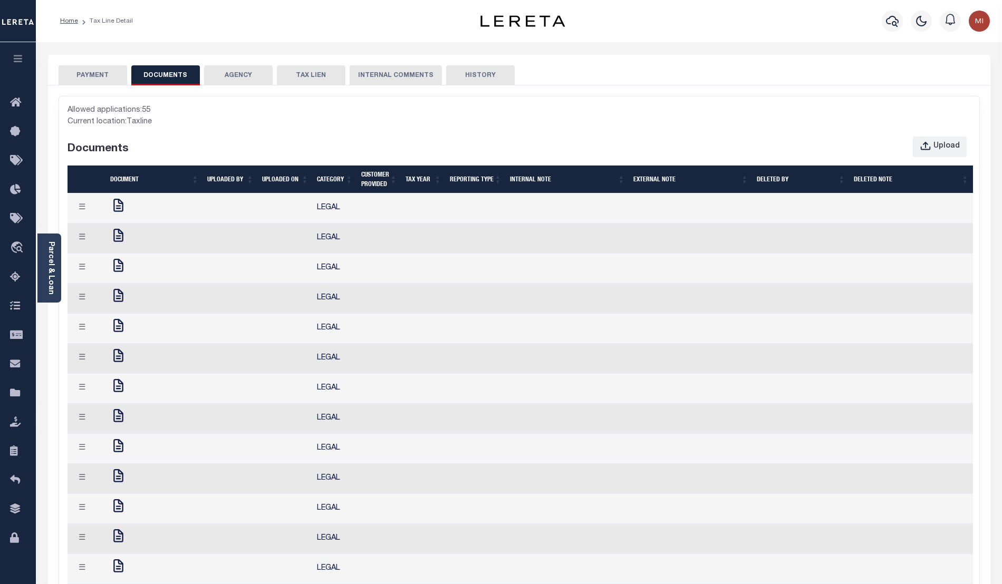
click at [172, 218] on div at bounding box center [154, 208] width 89 height 21
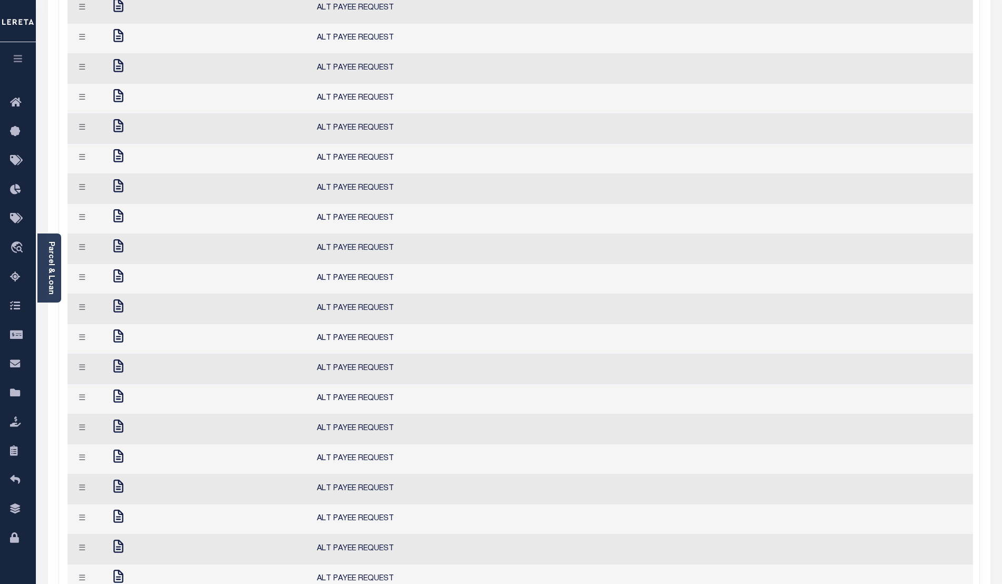
scroll to position [66890, 0]
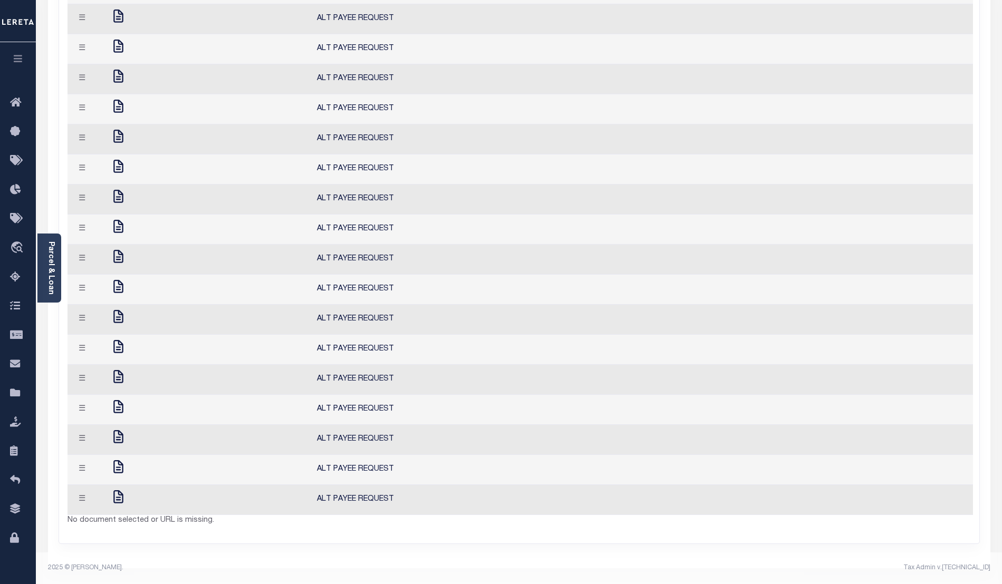
click at [156, 489] on div at bounding box center [154, 499] width 89 height 21
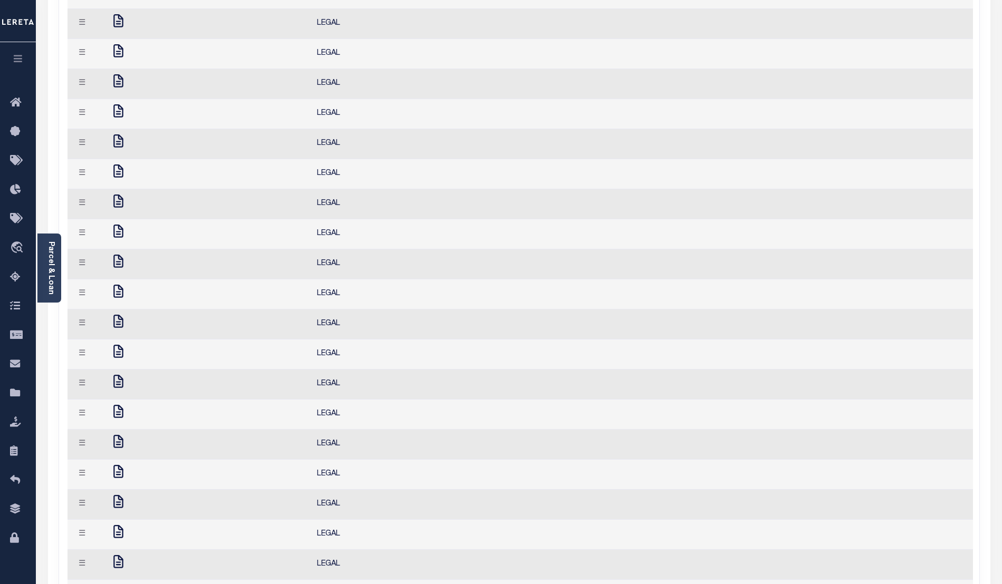
scroll to position [0, 0]
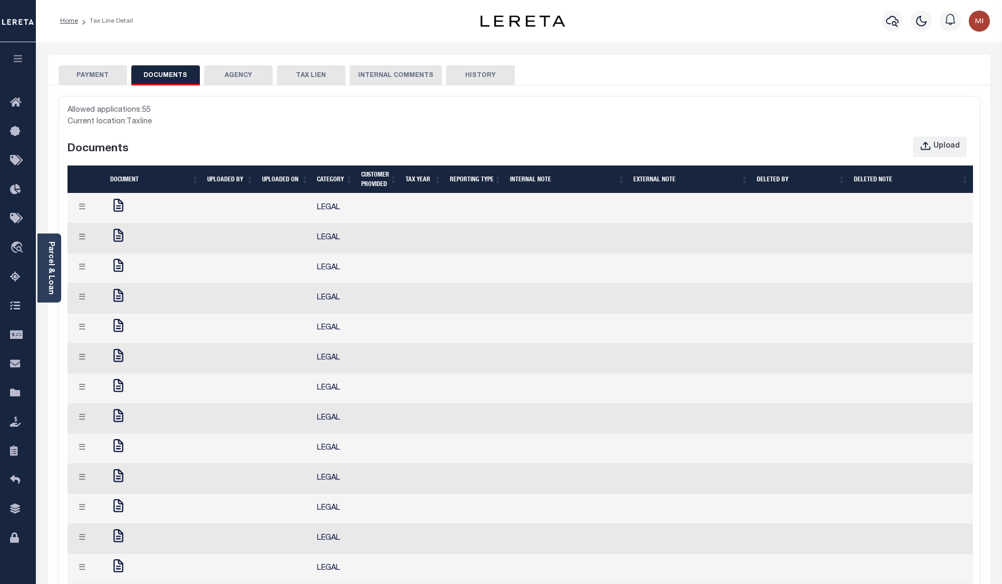
click at [100, 76] on button "PAYMENT" at bounding box center [93, 75] width 69 height 20
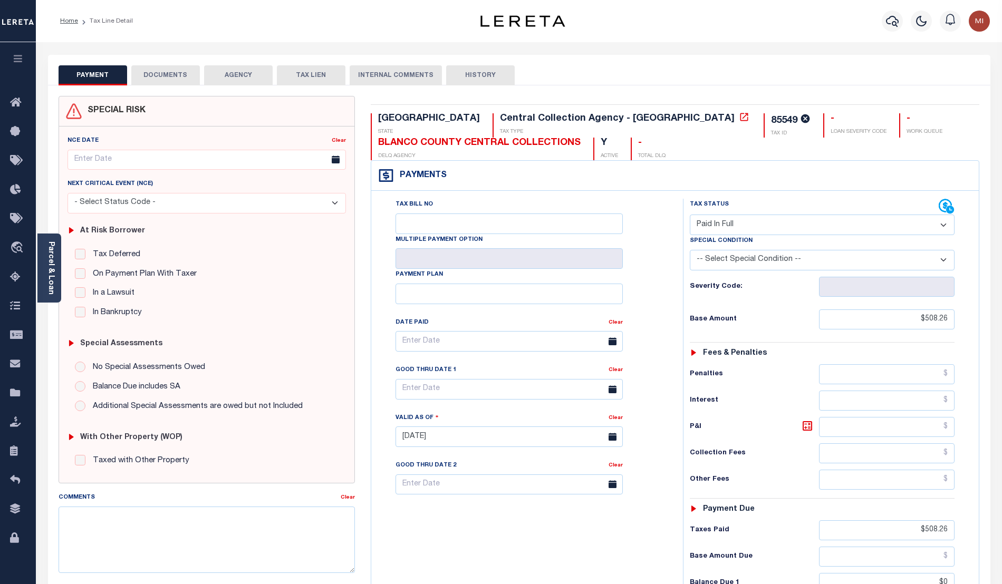
click at [164, 75] on button "DOCUMENTS" at bounding box center [165, 75] width 69 height 20
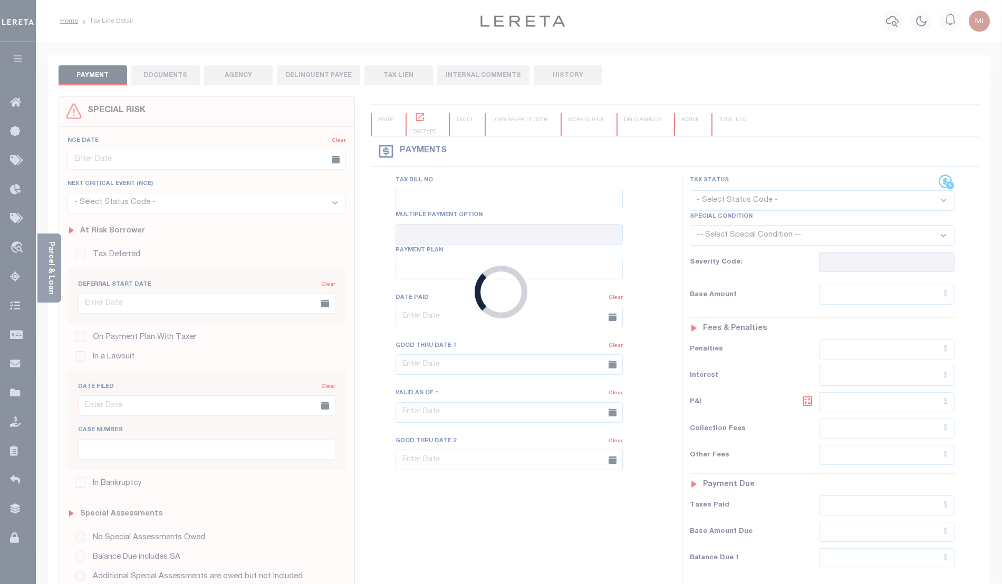
type input "[DATE]"
type input "$508.26"
type input "$0"
select select "PIF"
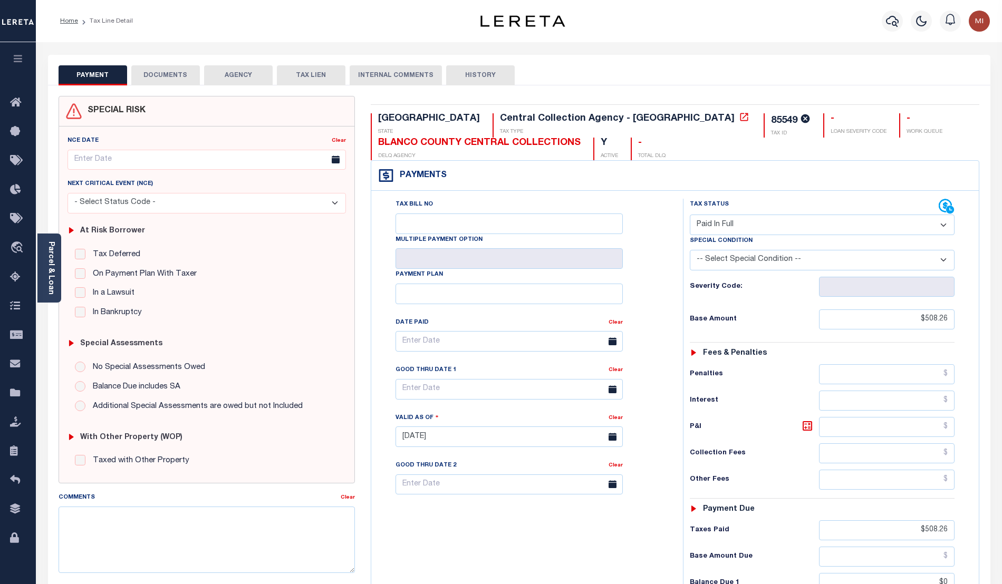
click at [998, 183] on div "Parcel & Loan Tax Bill Details 85549 1/1" at bounding box center [519, 420] width 966 height 757
click at [172, 70] on button "DOCUMENTS" at bounding box center [165, 75] width 69 height 20
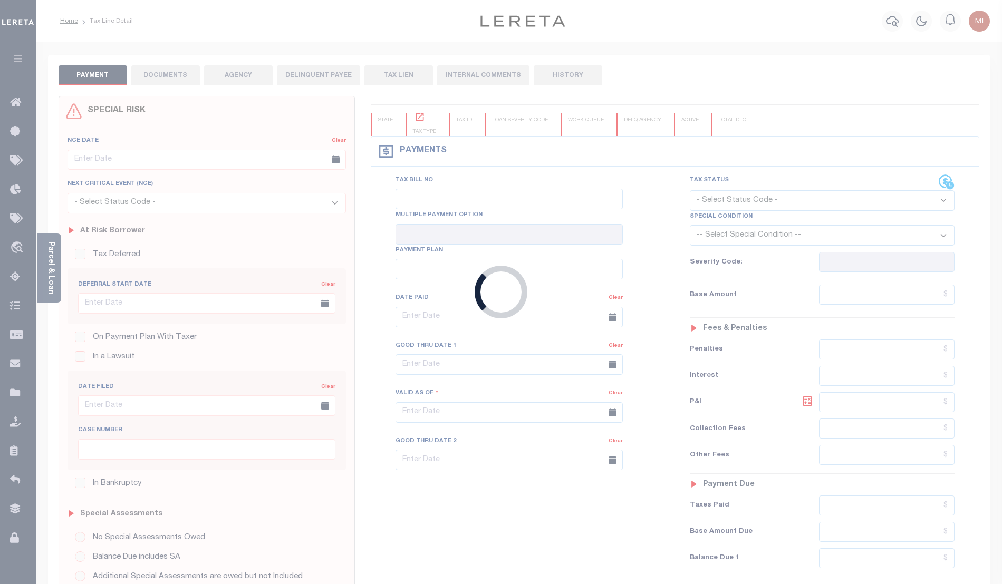
type input "[DATE]"
type input "$508.26"
type input "$0"
select select "PIF"
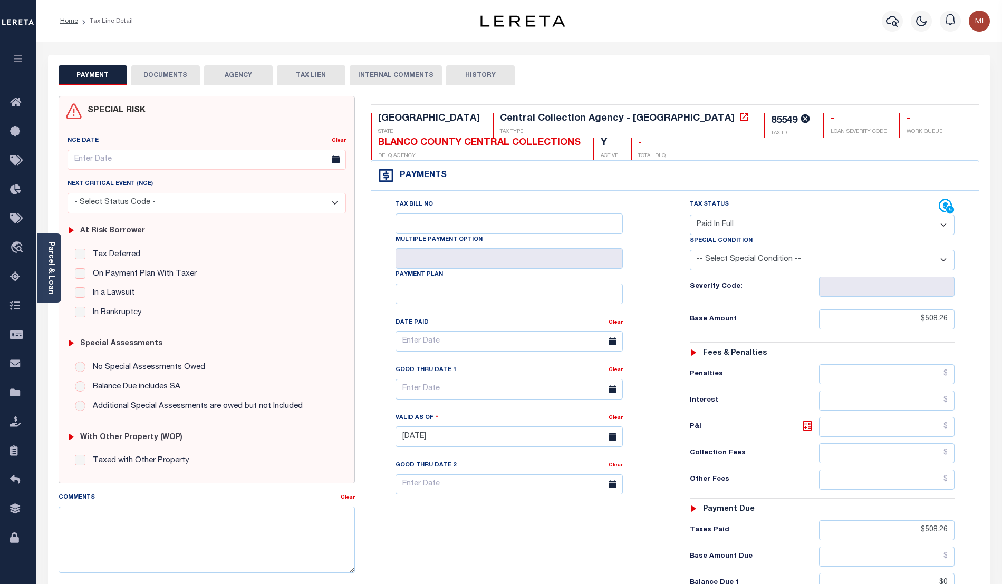
click at [149, 77] on button "DOCUMENTS" at bounding box center [165, 75] width 69 height 20
